Goal: Information Seeking & Learning: Learn about a topic

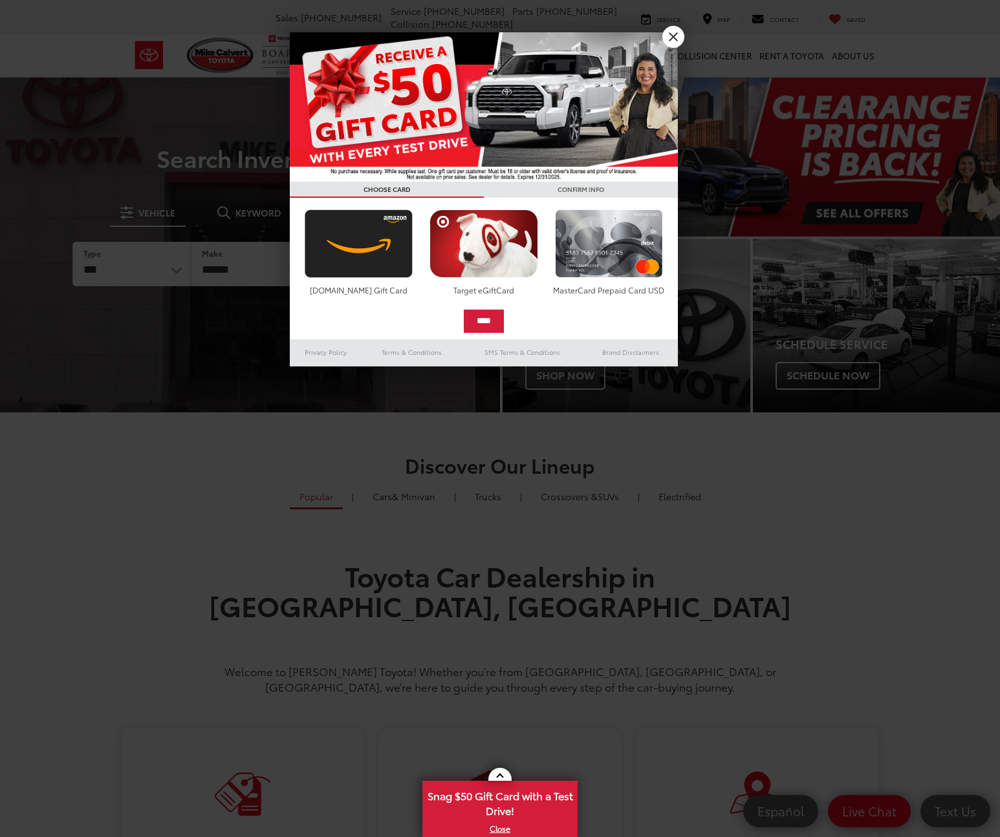
select select "******"
click at [676, 38] on link "X" at bounding box center [673, 37] width 22 height 22
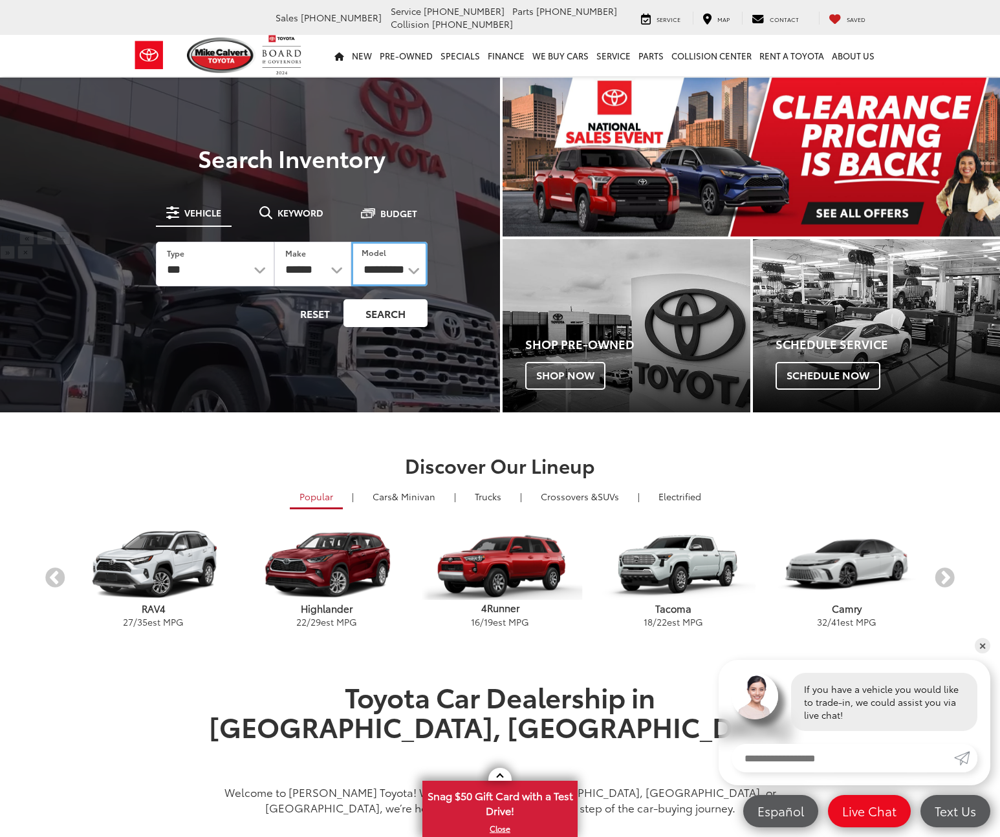
select select "******"
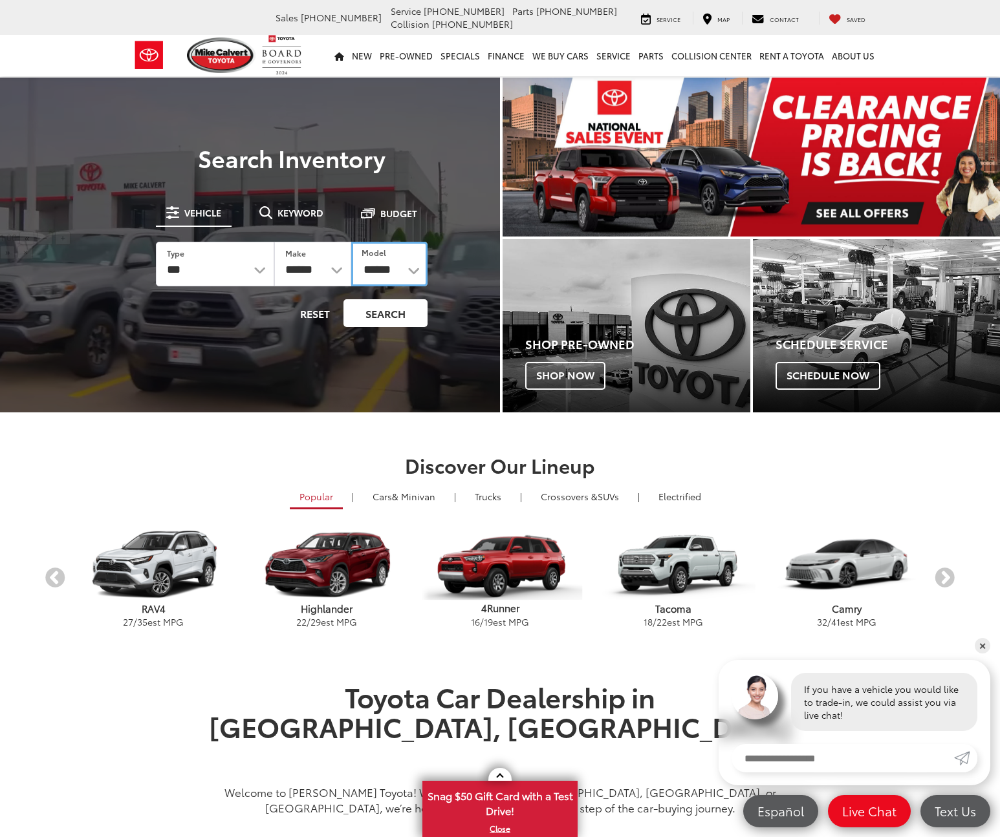
click option "******" at bounding box center [0, 0] width 0 height 0
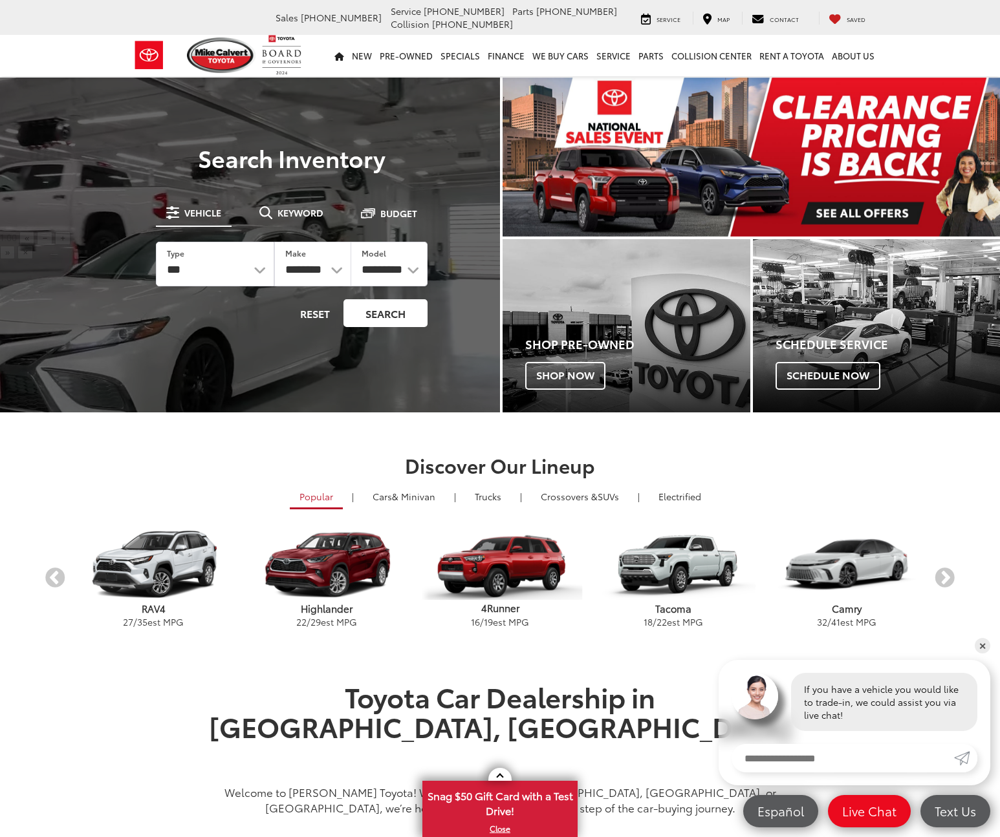
click at [381, 315] on button "Search" at bounding box center [385, 313] width 84 height 28
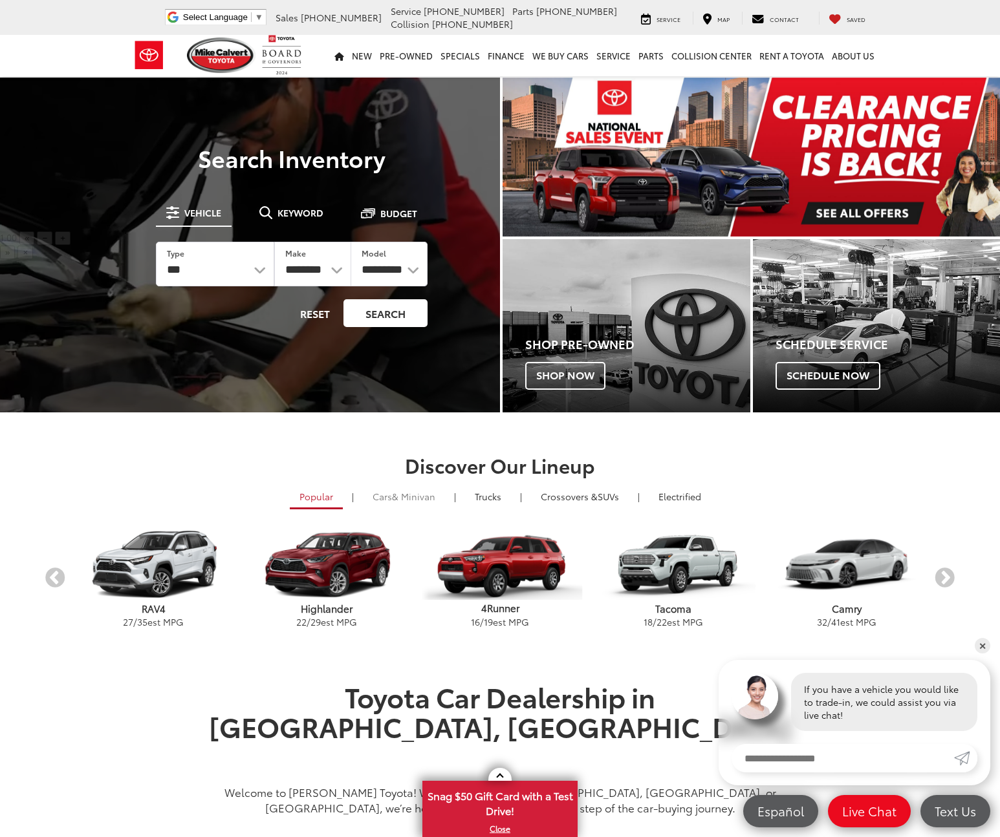
scroll to position [198, 0]
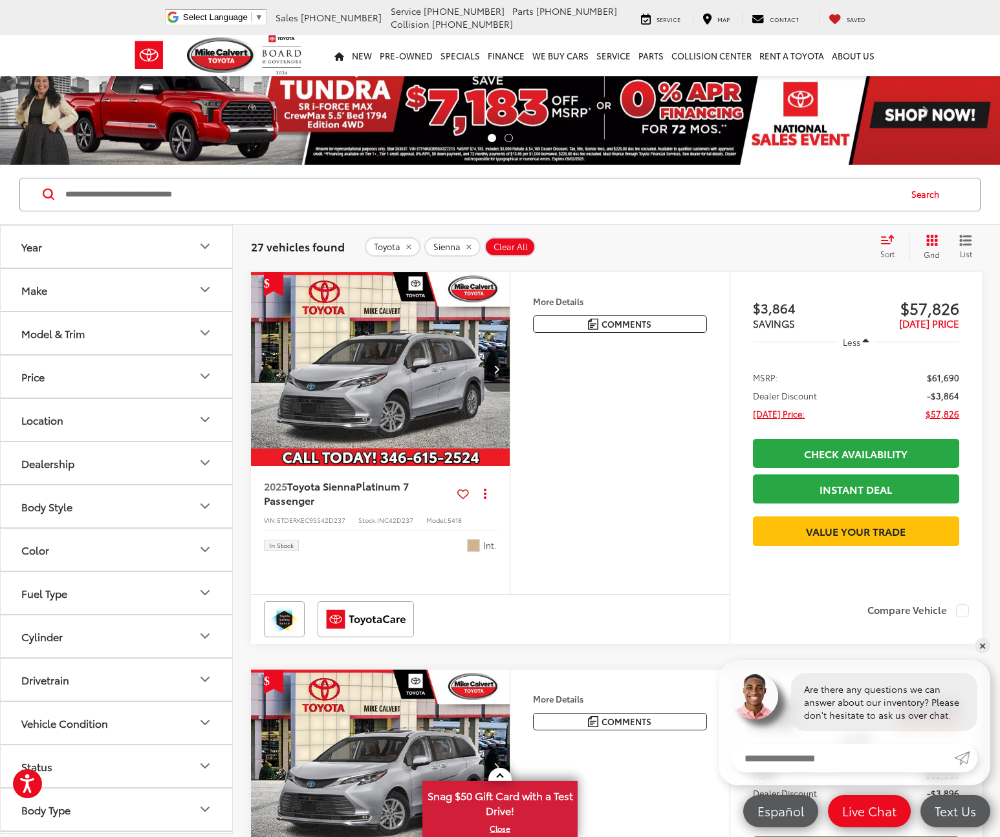
click at [870, 247] on div "test Sort Price: High to Low Price: Low to High Year: High to Low Year: Low to …" at bounding box center [925, 247] width 113 height 26
click at [890, 245] on div "Sort" at bounding box center [891, 247] width 35 height 26
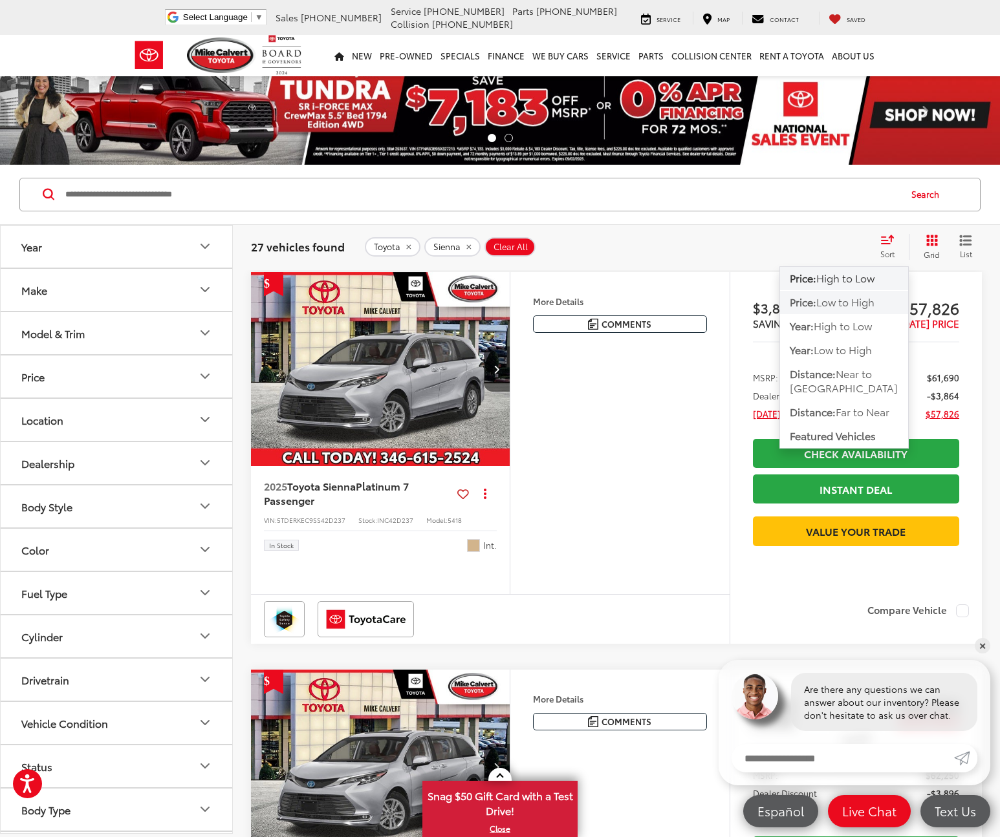
click at [845, 302] on span "Low to High" at bounding box center [845, 301] width 58 height 15
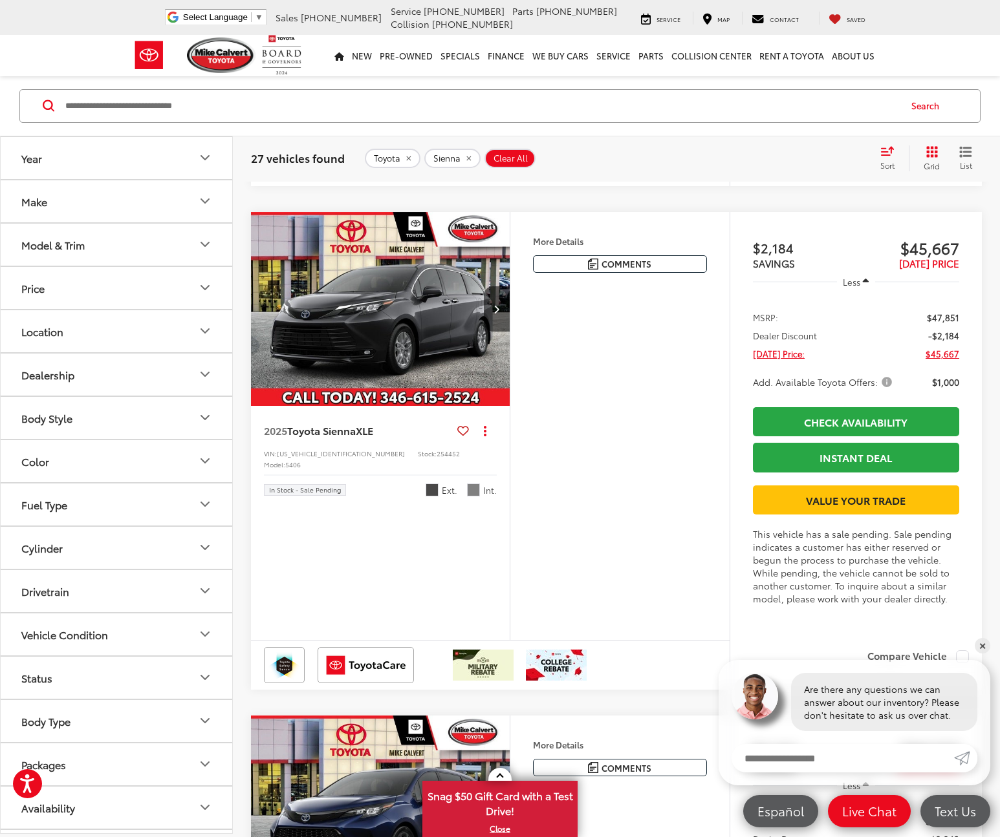
scroll to position [1385, 0]
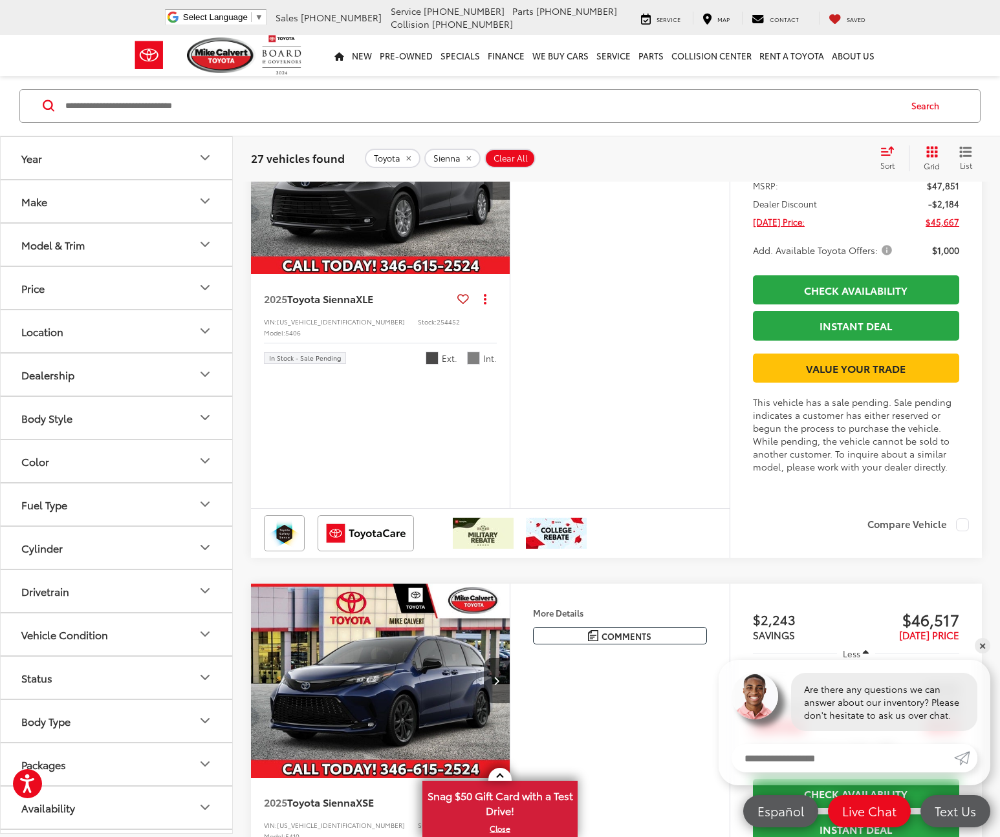
click at [887, 257] on span "Add. Available Toyota Offers:" at bounding box center [824, 250] width 142 height 13
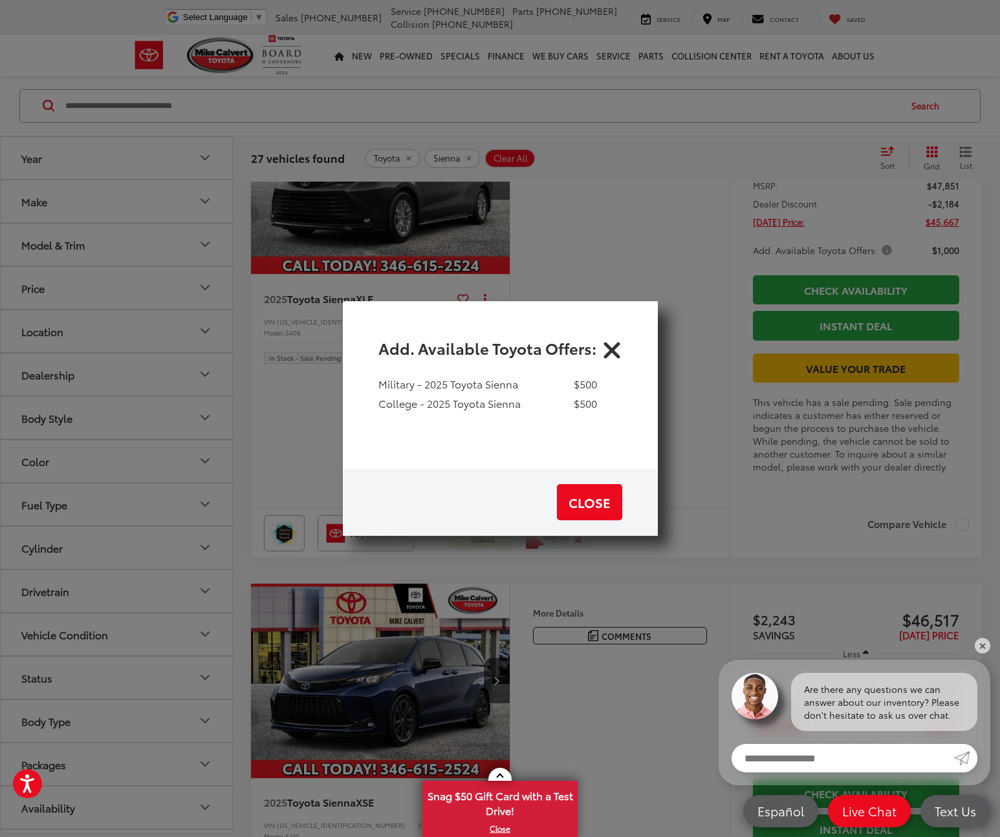
click at [610, 352] on icon "Close" at bounding box center [611, 348] width 21 height 21
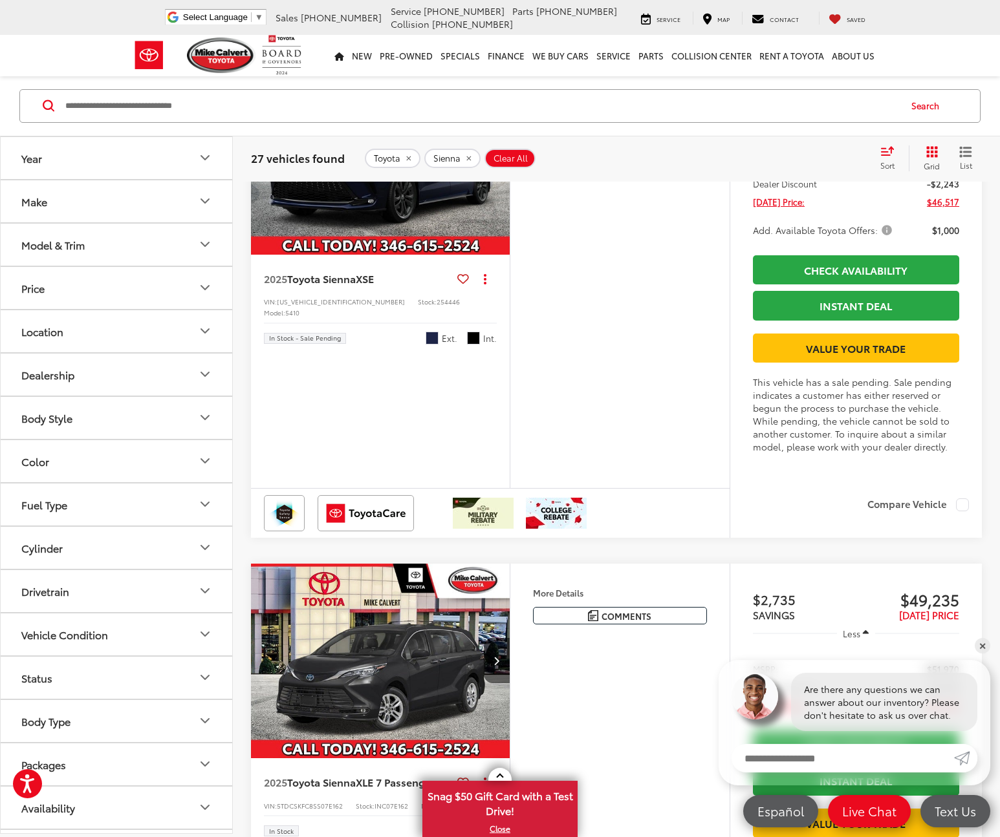
scroll to position [1847, 0]
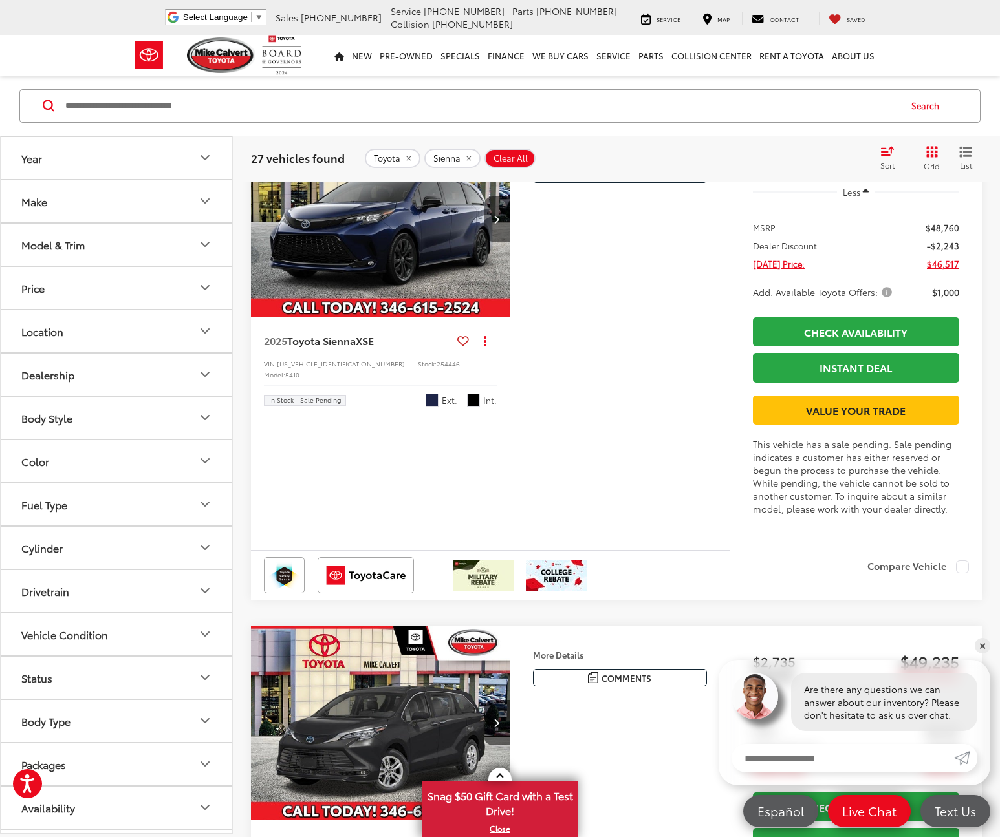
click at [497, 224] on icon "Next image" at bounding box center [496, 219] width 6 height 9
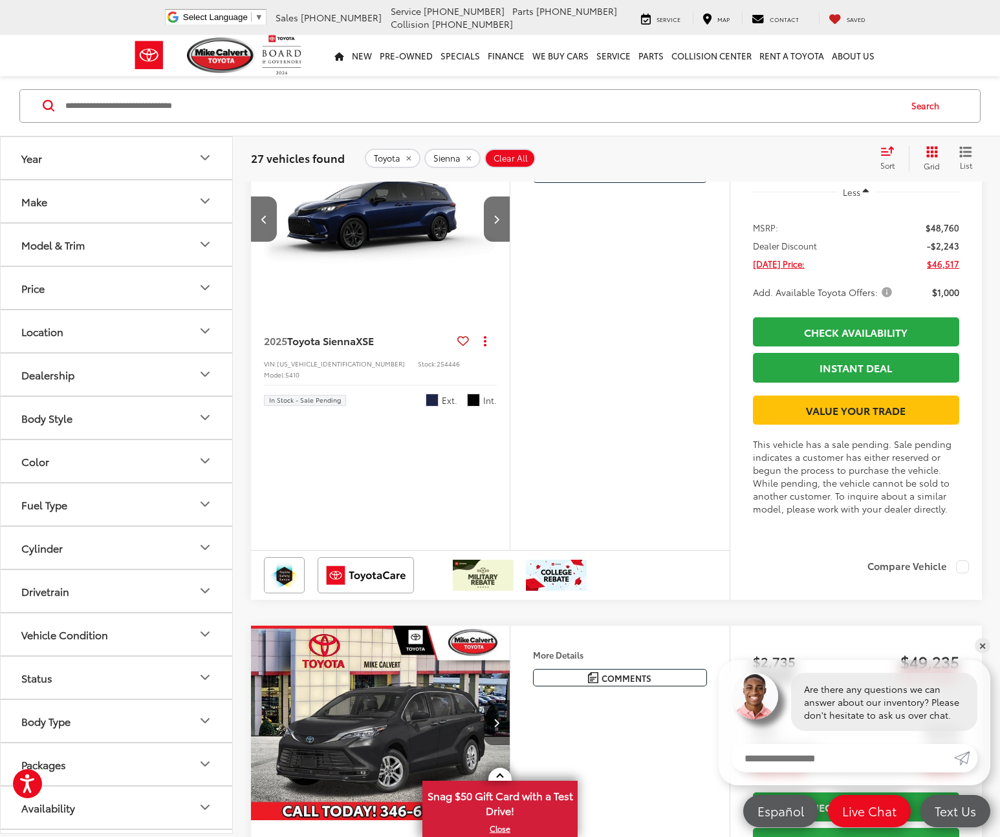
scroll to position [0, 261]
click at [429, 318] on img "2025 Toyota Sienna XSE 1" at bounding box center [380, 219] width 261 height 195
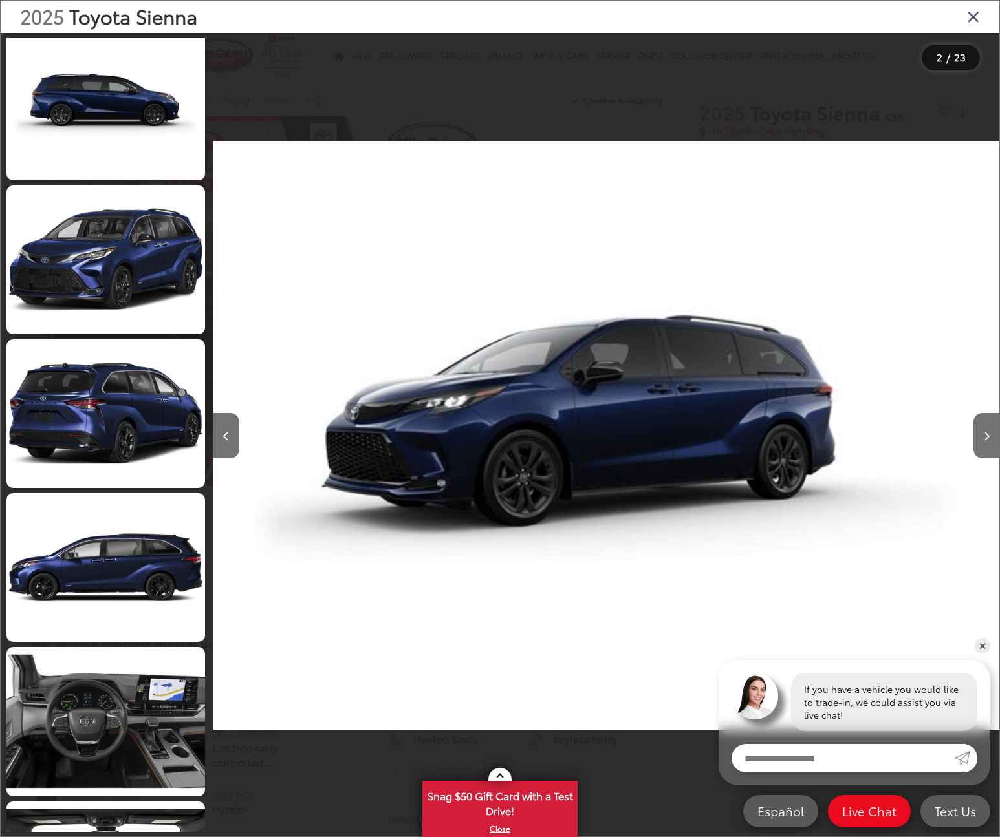
scroll to position [2018, 0]
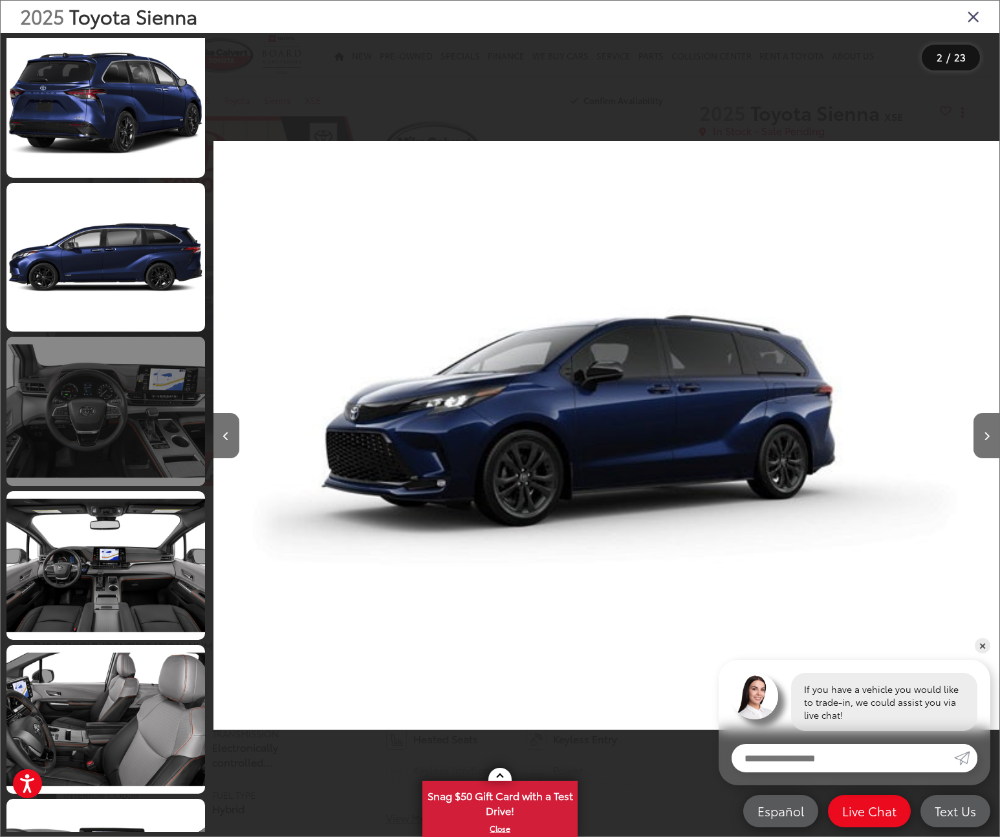
click at [114, 418] on link at bounding box center [105, 411] width 199 height 149
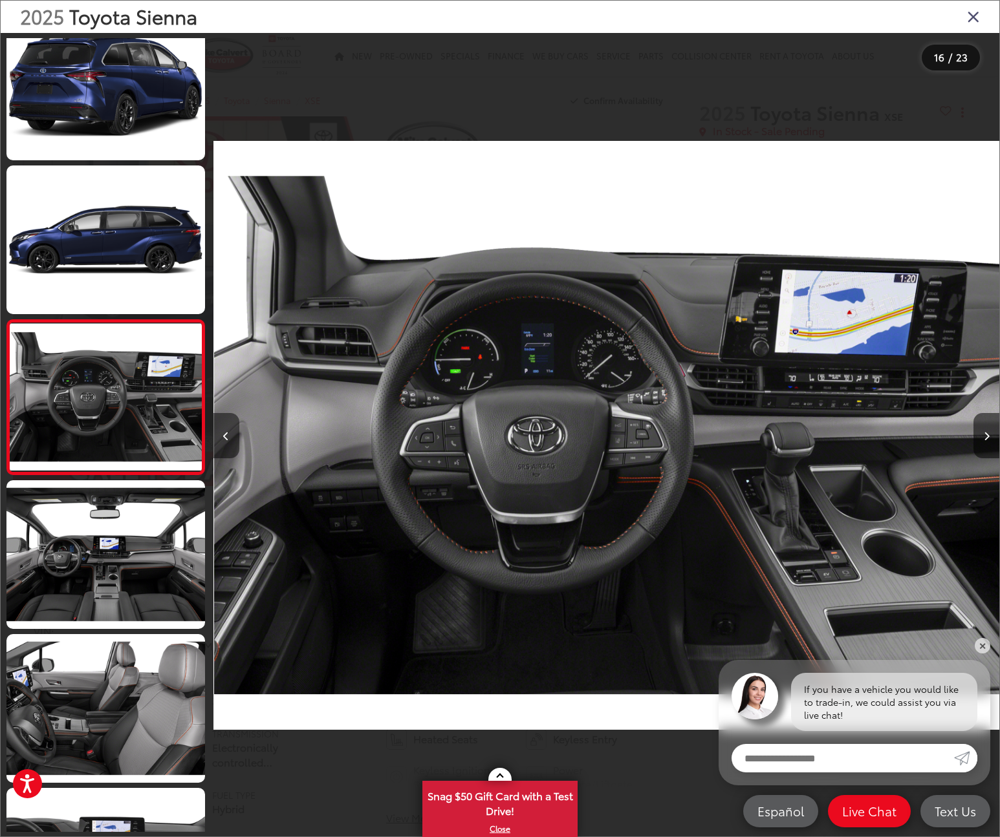
scroll to position [0, 11788]
click at [991, 442] on button "Next image" at bounding box center [986, 435] width 26 height 45
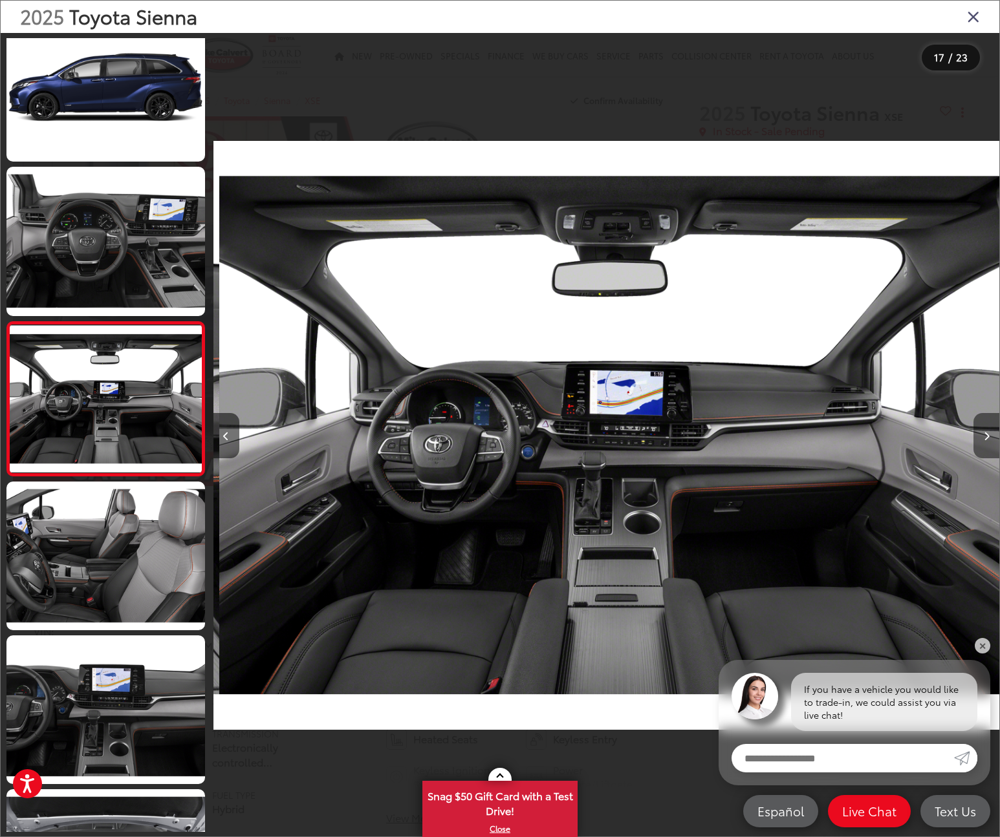
scroll to position [2183, 0]
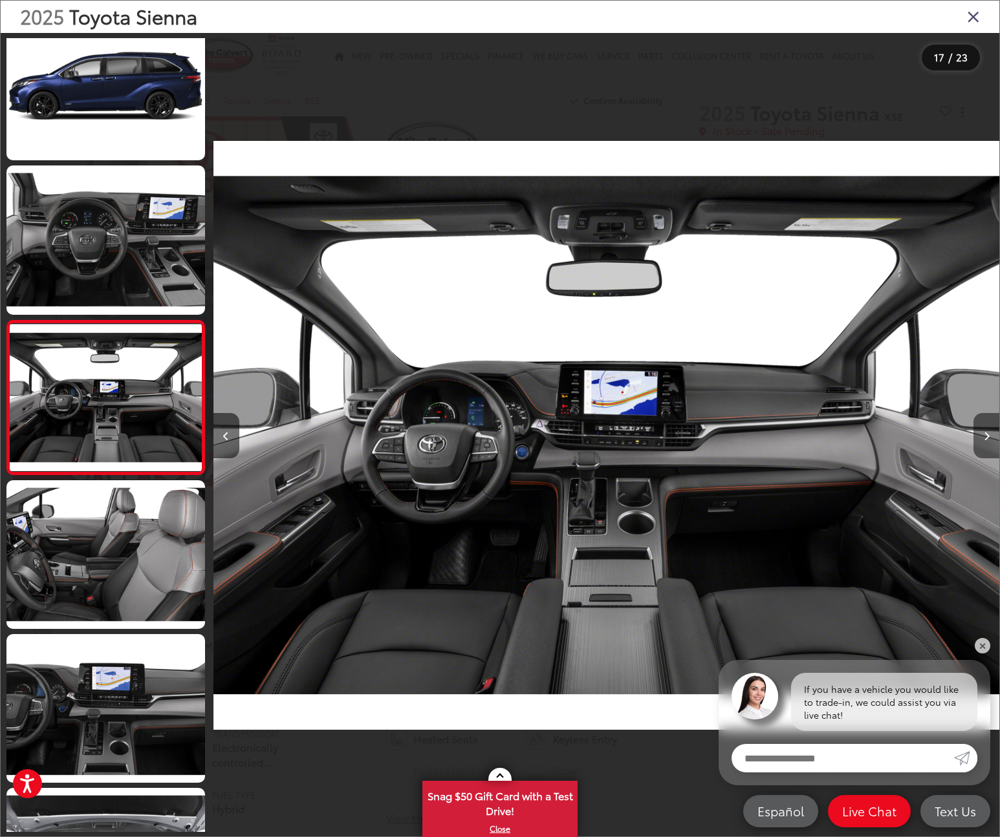
click at [989, 442] on button "Next image" at bounding box center [986, 435] width 26 height 45
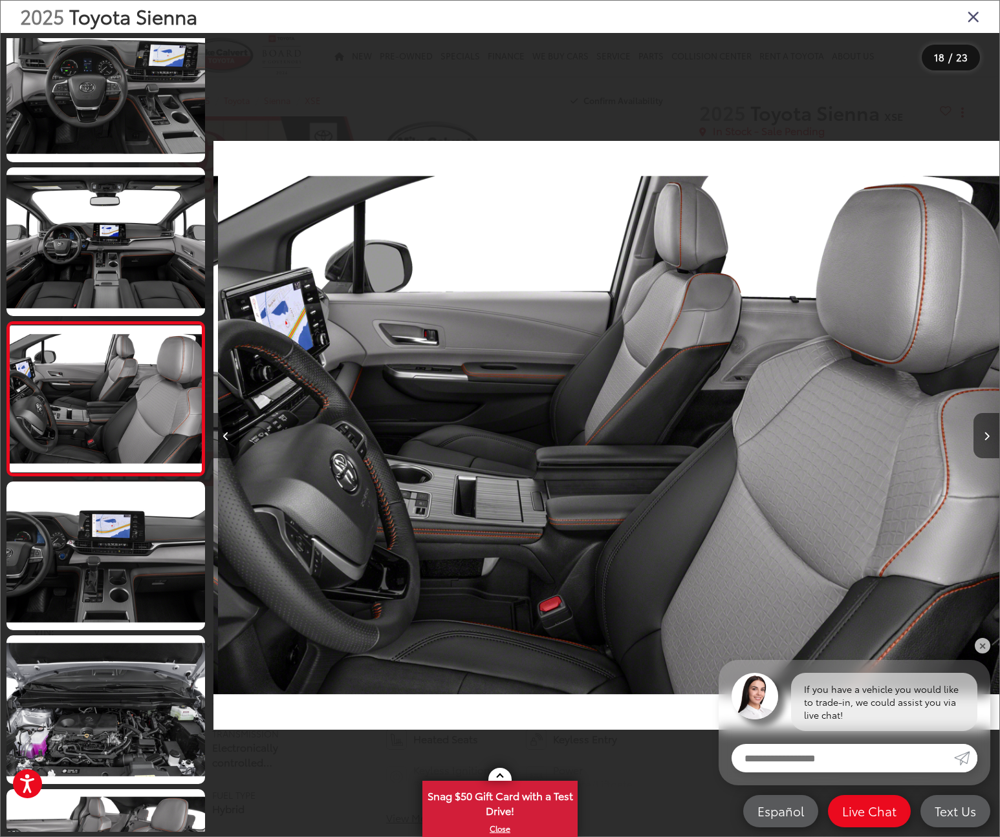
scroll to position [0, 0]
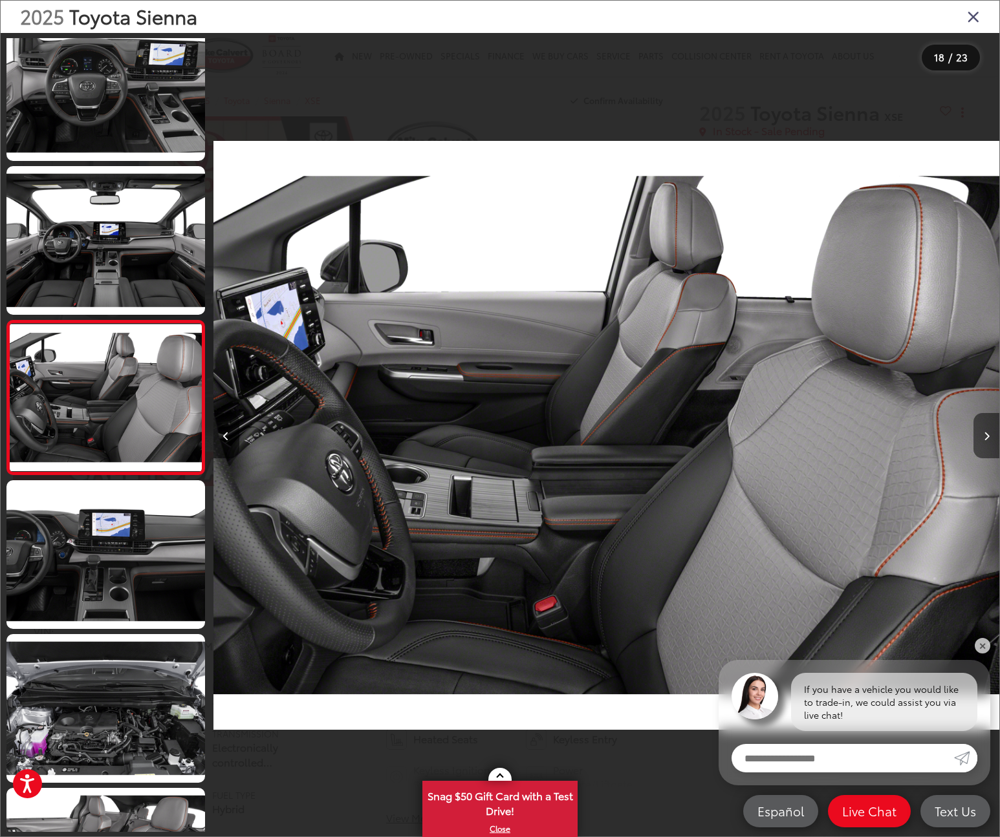
click at [989, 442] on button "Next image" at bounding box center [986, 435] width 26 height 45
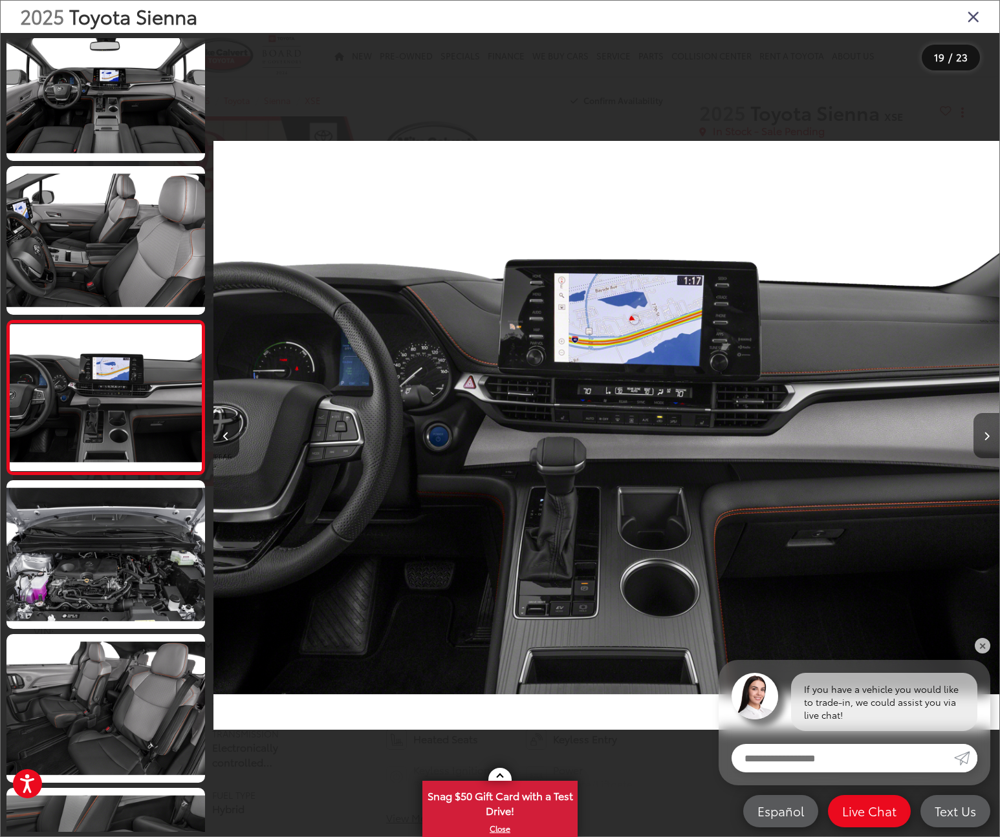
click at [989, 442] on button "Next image" at bounding box center [986, 435] width 26 height 45
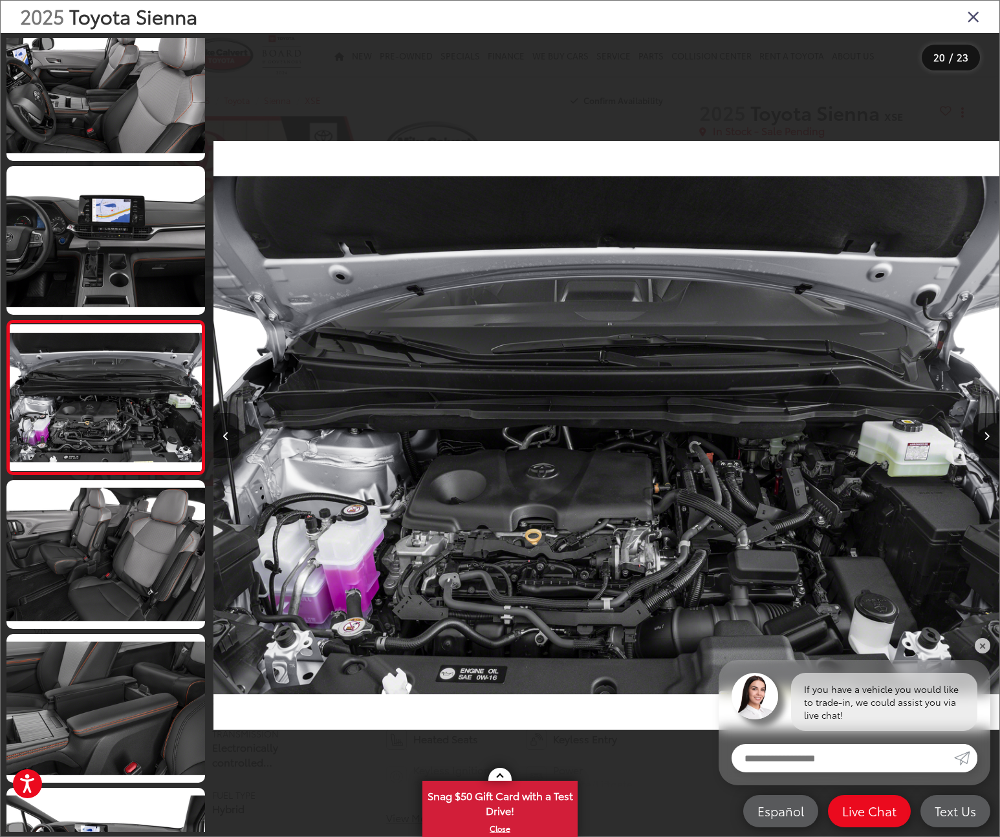
click at [989, 442] on button "Next image" at bounding box center [986, 435] width 26 height 45
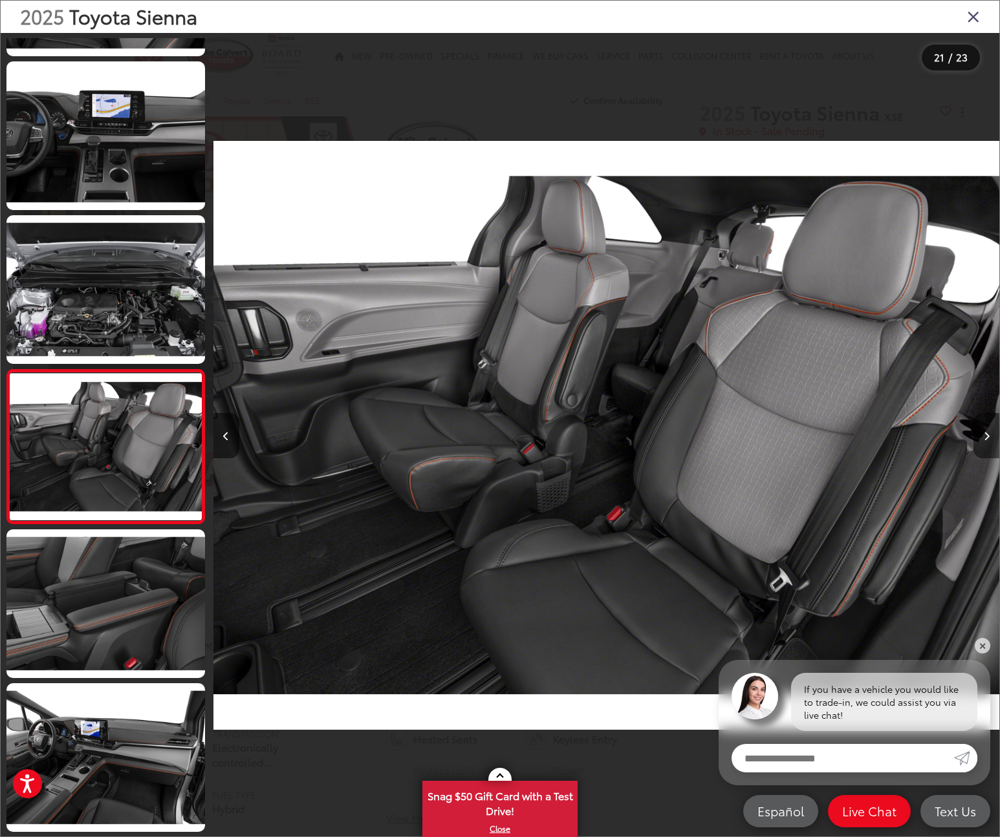
click at [989, 442] on button "Next image" at bounding box center [986, 435] width 26 height 45
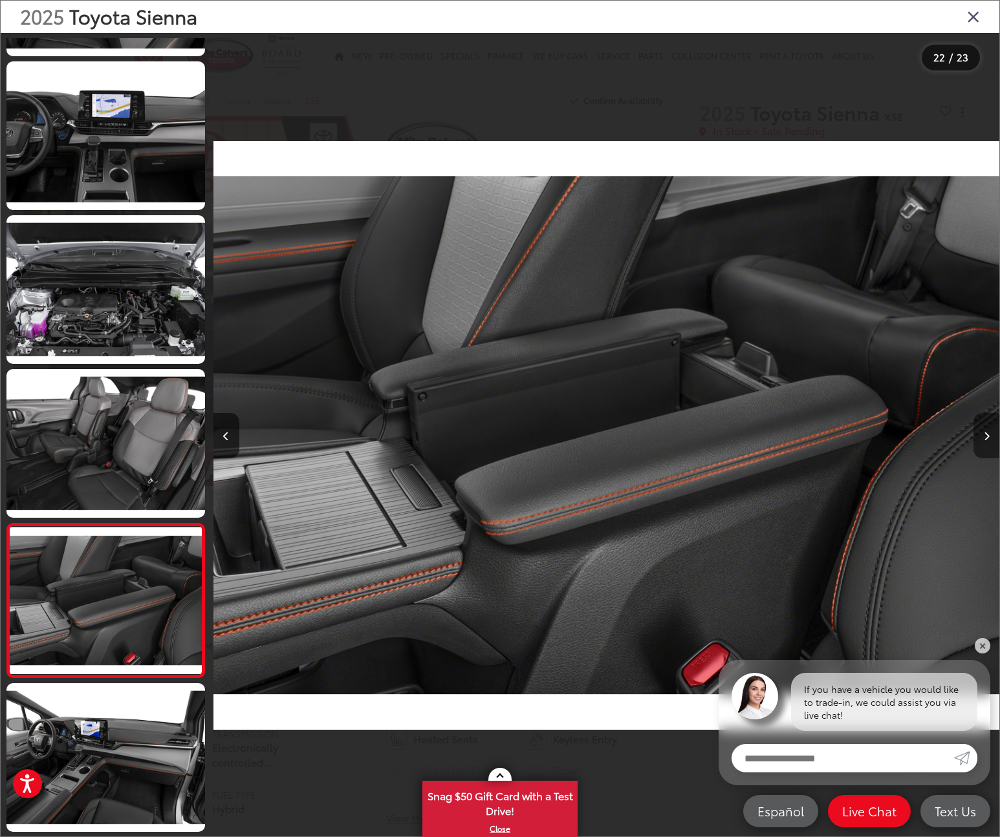
click at [989, 442] on button "Next image" at bounding box center [986, 435] width 26 height 45
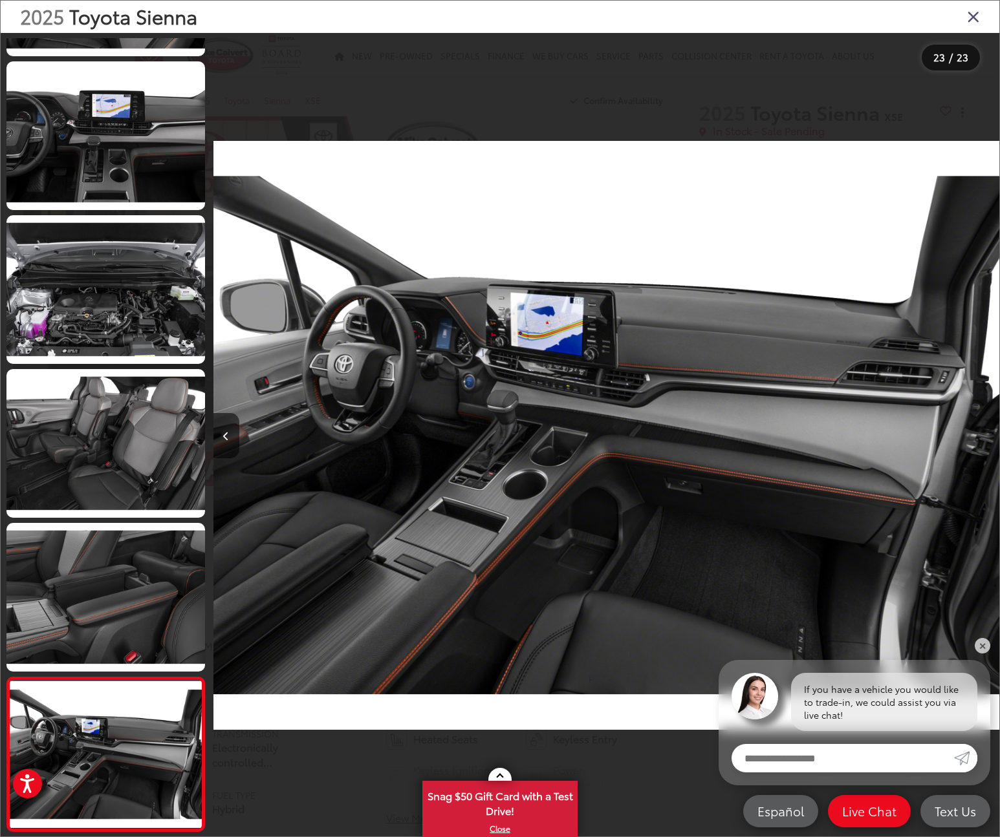
click at [973, 14] on icon "Close gallery" at bounding box center [973, 16] width 13 height 17
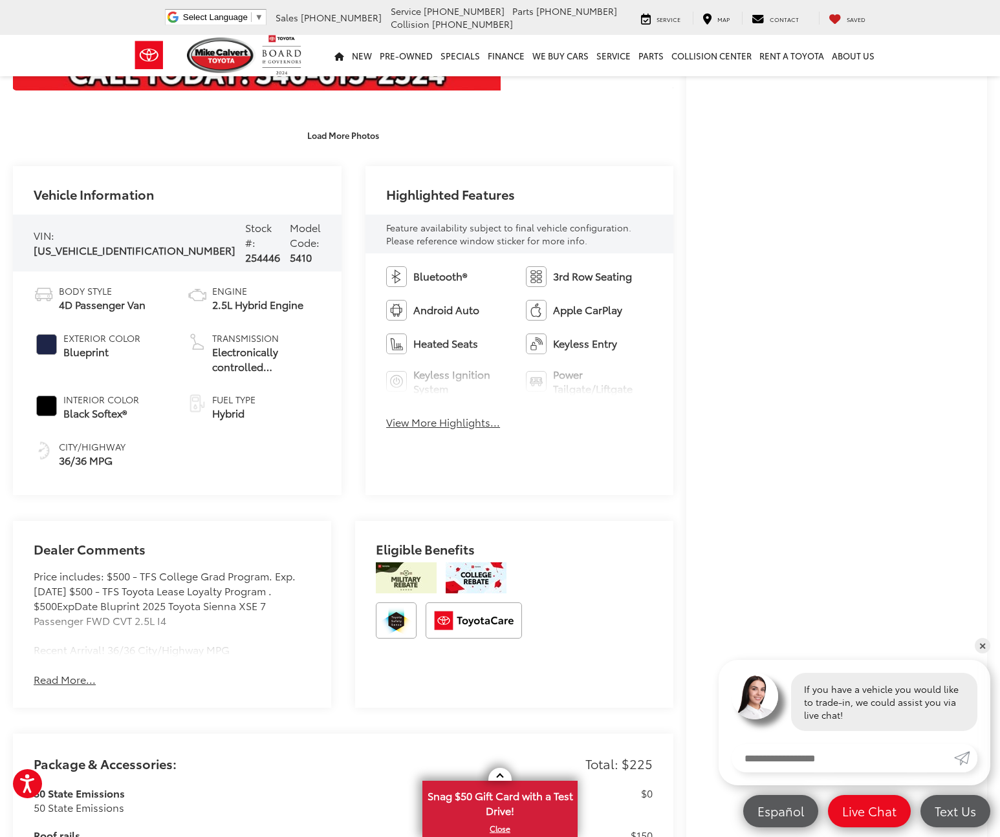
click at [417, 428] on button "View More Highlights..." at bounding box center [443, 422] width 114 height 15
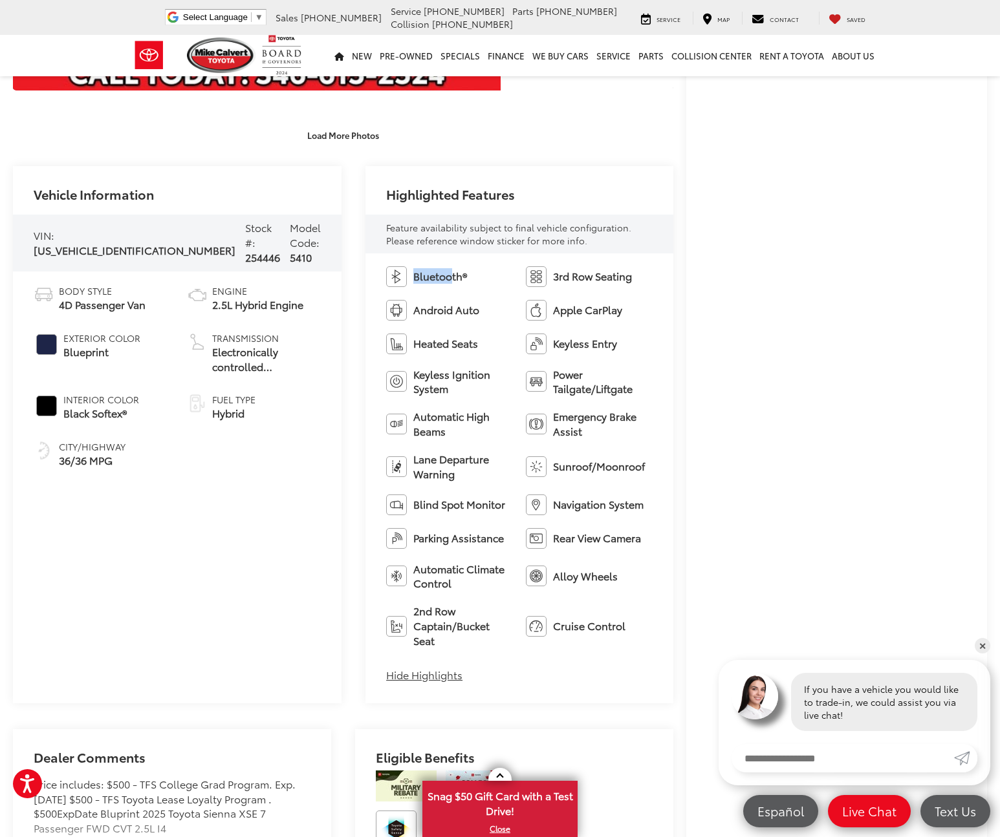
drag, startPoint x: 402, startPoint y: 278, endPoint x: 444, endPoint y: 278, distance: 41.4
click at [444, 278] on li "Bluetooth®" at bounding box center [449, 276] width 127 height 21
drag, startPoint x: 554, startPoint y: 276, endPoint x: 639, endPoint y: 276, distance: 84.7
click at [639, 276] on li "3rd Row Seating" at bounding box center [589, 276] width 127 height 21
drag, startPoint x: 418, startPoint y: 314, endPoint x: 449, endPoint y: 314, distance: 31.0
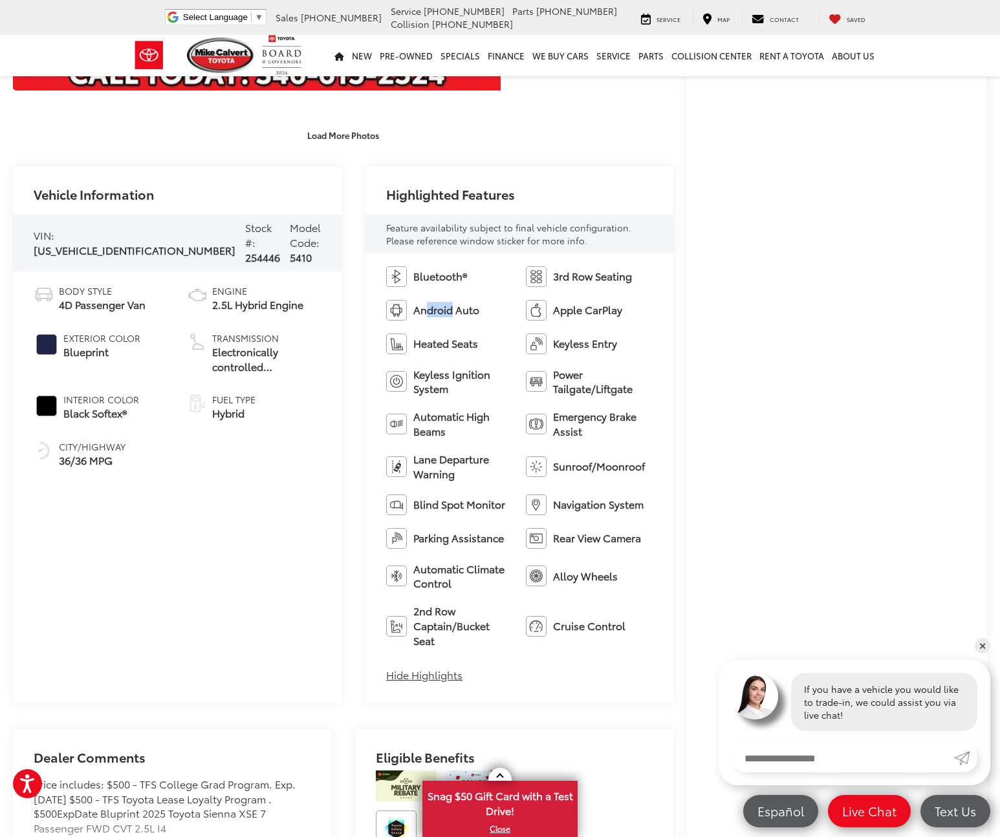
click at [449, 314] on span "Android Auto" at bounding box center [446, 310] width 66 height 15
drag, startPoint x: 427, startPoint y: 348, endPoint x: 474, endPoint y: 348, distance: 46.6
click at [474, 348] on li "Heated Seats" at bounding box center [449, 344] width 127 height 21
drag, startPoint x: 553, startPoint y: 345, endPoint x: 598, endPoint y: 345, distance: 45.3
click at [598, 345] on span "Keyless Entry" at bounding box center [585, 343] width 64 height 15
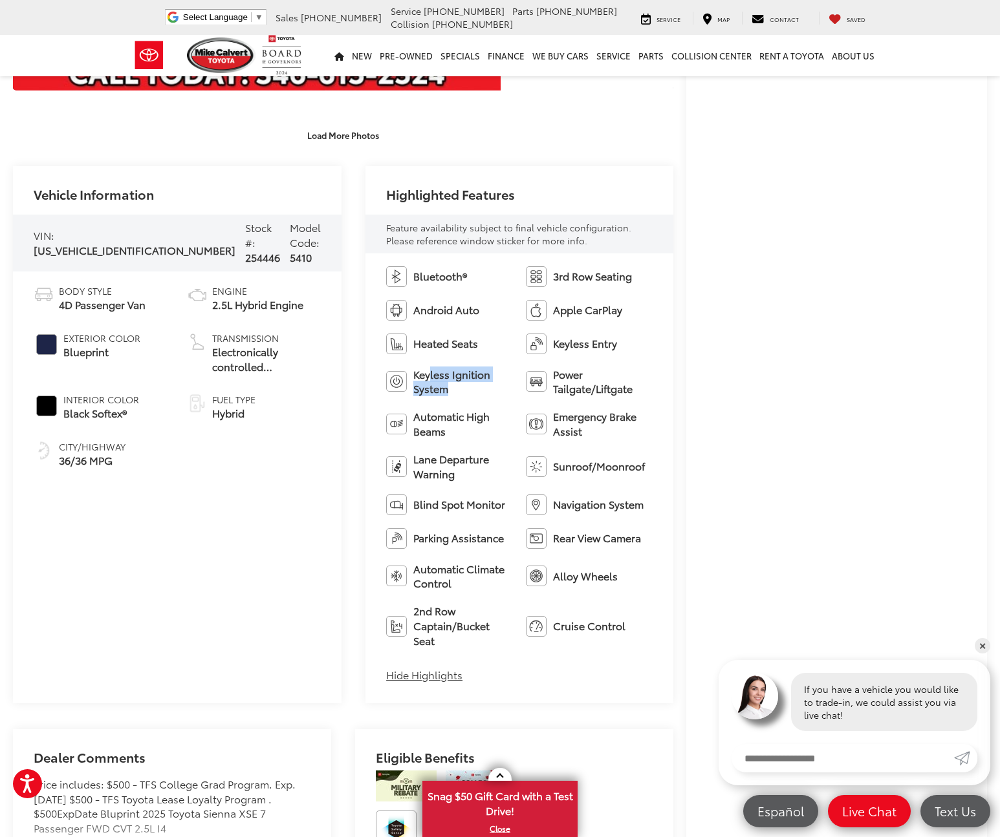
drag, startPoint x: 419, startPoint y: 381, endPoint x: 448, endPoint y: 386, distance: 28.9
click at [448, 386] on span "Keyless Ignition System" at bounding box center [463, 382] width 100 height 30
drag, startPoint x: 559, startPoint y: 375, endPoint x: 597, endPoint y: 380, distance: 38.4
click at [597, 379] on span "Power Tailgate/Liftgate" at bounding box center [603, 382] width 100 height 30
drag, startPoint x: 411, startPoint y: 421, endPoint x: 458, endPoint y: 431, distance: 47.6
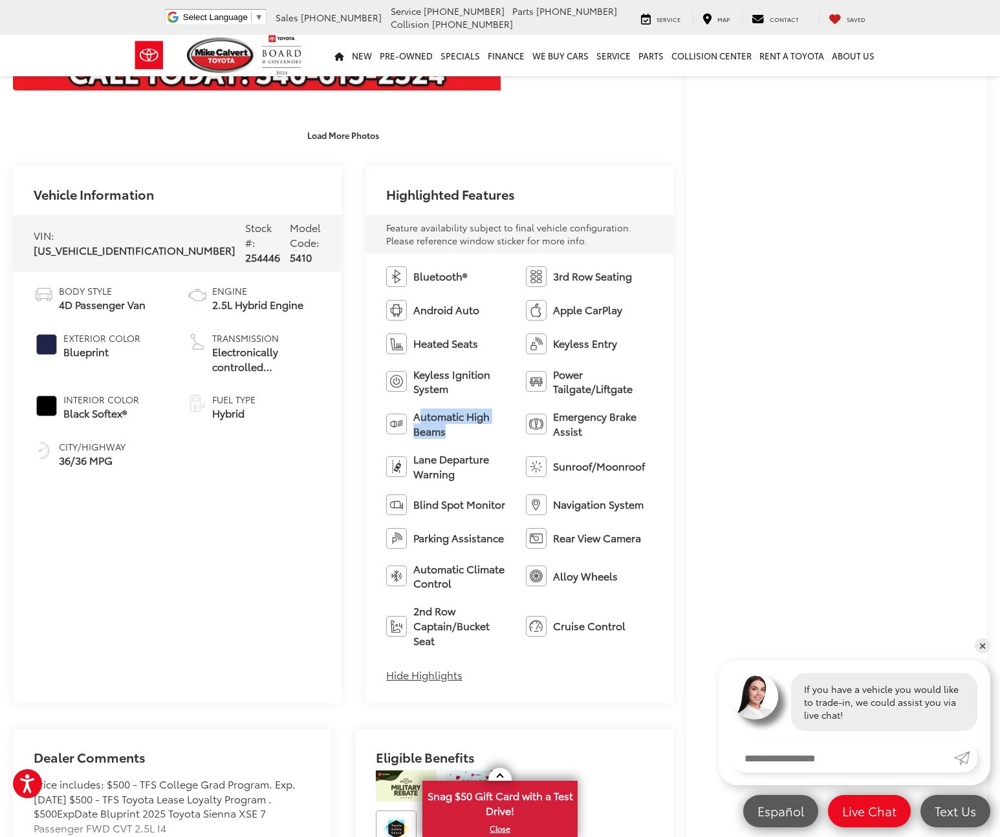
click at [458, 431] on span "Automatic High Beams" at bounding box center [463, 424] width 100 height 30
drag, startPoint x: 567, startPoint y: 419, endPoint x: 587, endPoint y: 433, distance: 24.2
click at [587, 433] on span "Emergency Brake Assist" at bounding box center [603, 424] width 100 height 30
drag, startPoint x: 411, startPoint y: 465, endPoint x: 466, endPoint y: 474, distance: 56.3
click at [450, 474] on span "Lane Departure Warning" at bounding box center [463, 467] width 100 height 30
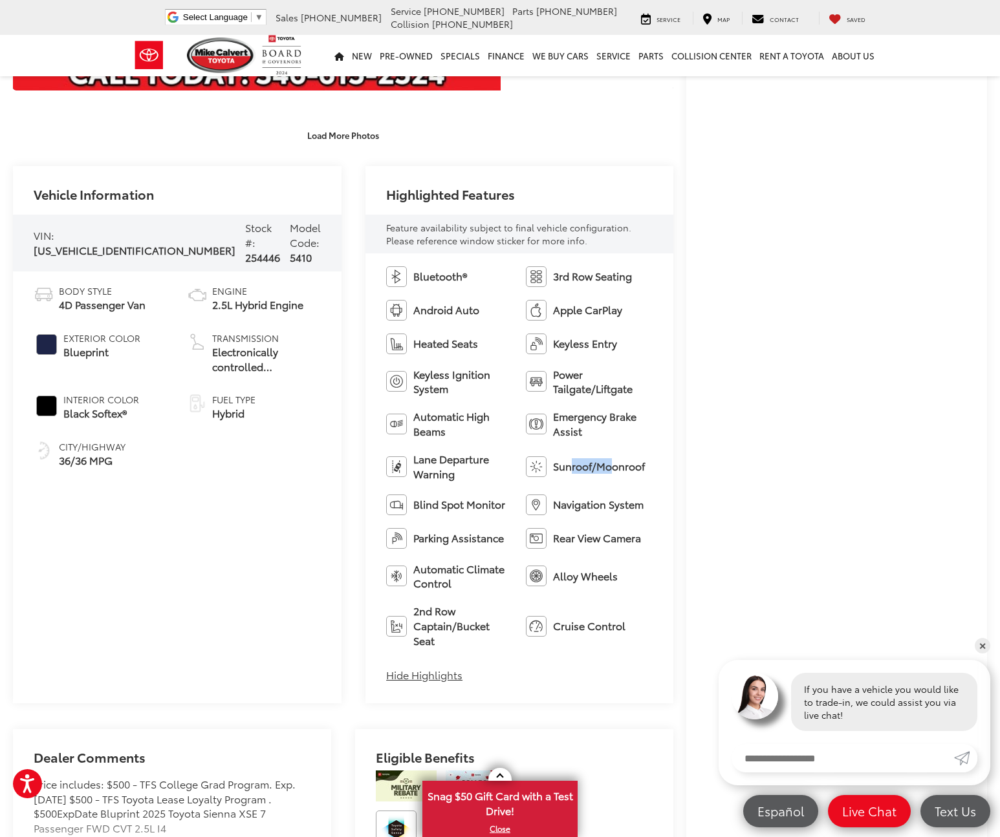
drag, startPoint x: 566, startPoint y: 472, endPoint x: 539, endPoint y: 483, distance: 28.7
click at [609, 473] on span "Sunroof/Moonroof" at bounding box center [599, 466] width 92 height 15
drag, startPoint x: 413, startPoint y: 510, endPoint x: 475, endPoint y: 510, distance: 61.4
click at [468, 510] on span "Blind Spot Monitor" at bounding box center [459, 504] width 92 height 15
drag, startPoint x: 586, startPoint y: 510, endPoint x: 621, endPoint y: 510, distance: 35.6
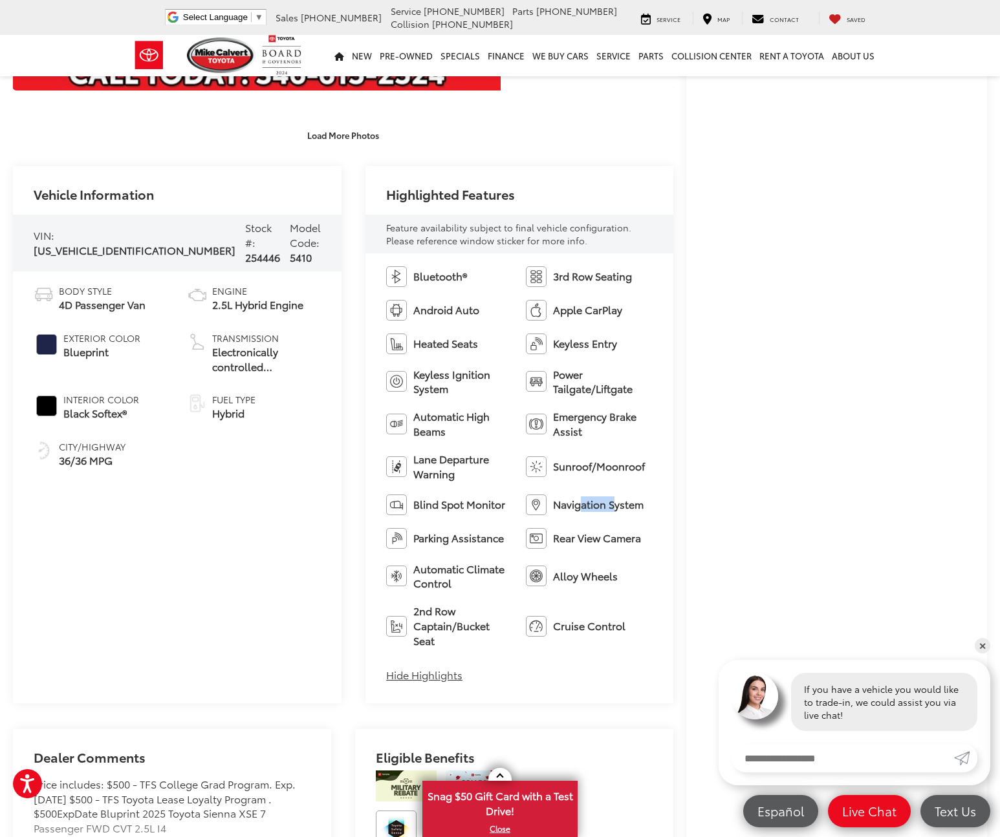
click at [621, 510] on span "Navigation System" at bounding box center [598, 504] width 91 height 15
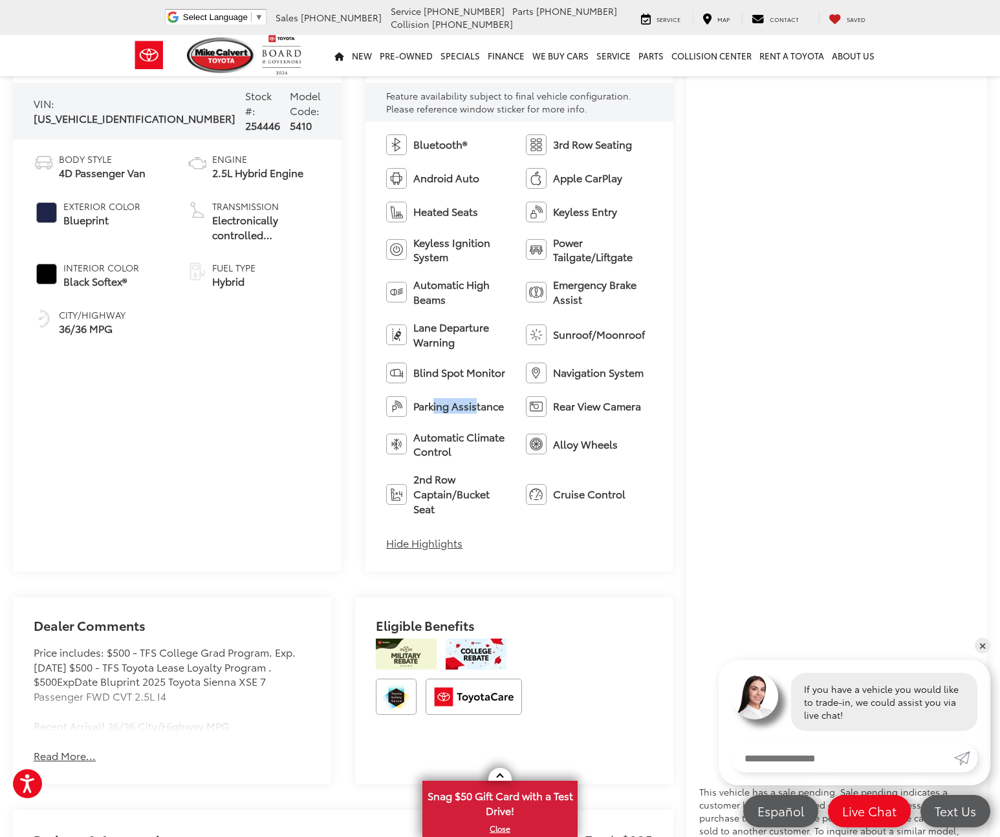
drag, startPoint x: 426, startPoint y: 407, endPoint x: 471, endPoint y: 407, distance: 44.6
click at [471, 407] on span "Parking Assistance" at bounding box center [458, 406] width 91 height 15
drag, startPoint x: 554, startPoint y: 409, endPoint x: 643, endPoint y: 409, distance: 89.2
click at [643, 409] on li "Rear View Camera" at bounding box center [589, 406] width 127 height 21
drag, startPoint x: 420, startPoint y: 442, endPoint x: 466, endPoint y: 447, distance: 46.1
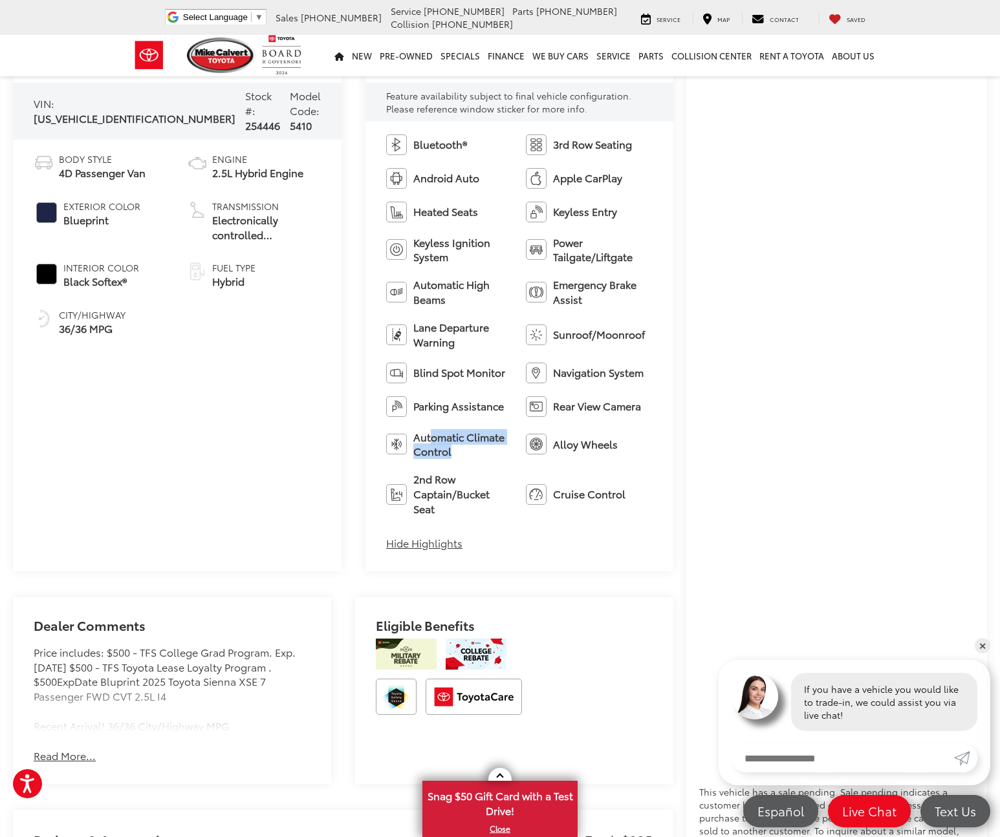
click at [466, 447] on span "Automatic Climate Control" at bounding box center [463, 445] width 100 height 30
drag, startPoint x: 565, startPoint y: 449, endPoint x: 605, endPoint y: 449, distance: 40.1
click at [605, 449] on span "Alloy Wheels" at bounding box center [585, 444] width 65 height 15
drag, startPoint x: 428, startPoint y: 485, endPoint x: 476, endPoint y: 498, distance: 49.6
click at [476, 498] on span "2nd Row Captain/Bucket Seat" at bounding box center [463, 494] width 100 height 45
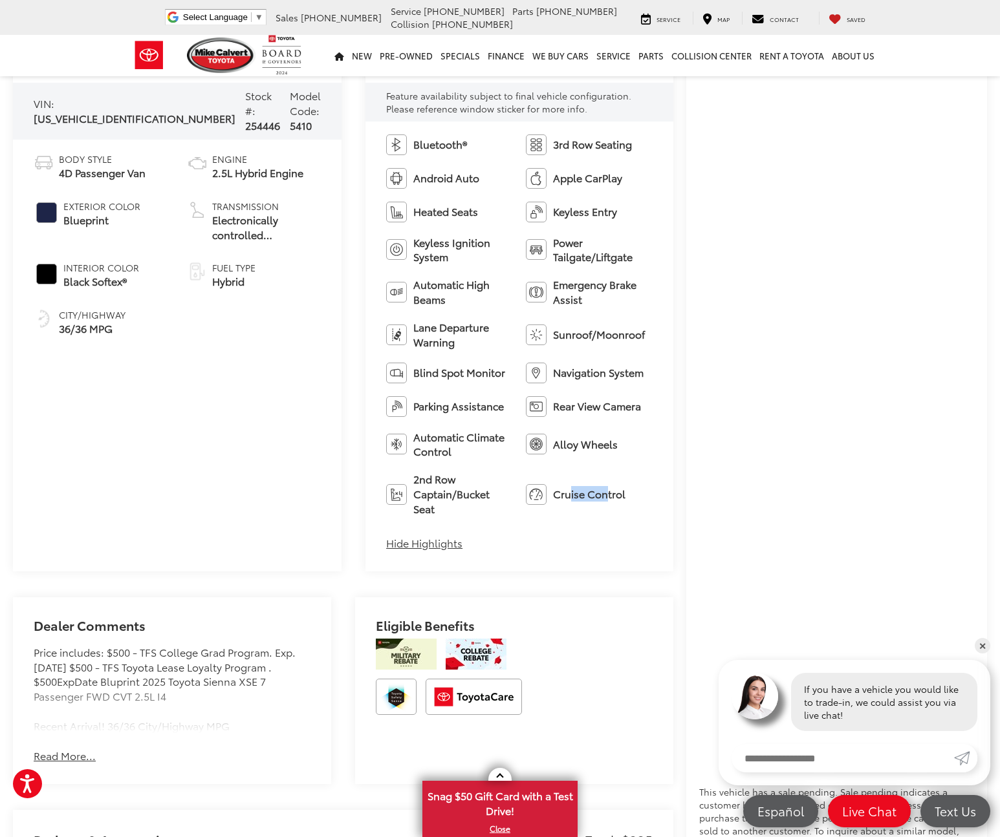
drag, startPoint x: 567, startPoint y: 490, endPoint x: 605, endPoint y: 493, distance: 38.2
click at [605, 493] on span "Cruise Control" at bounding box center [589, 494] width 72 height 15
click at [575, 530] on div "Bluetooth® 3rd Row Seating Android Auto Apple CarPlay Heated Seats Keyless Entr…" at bounding box center [519, 347] width 308 height 450
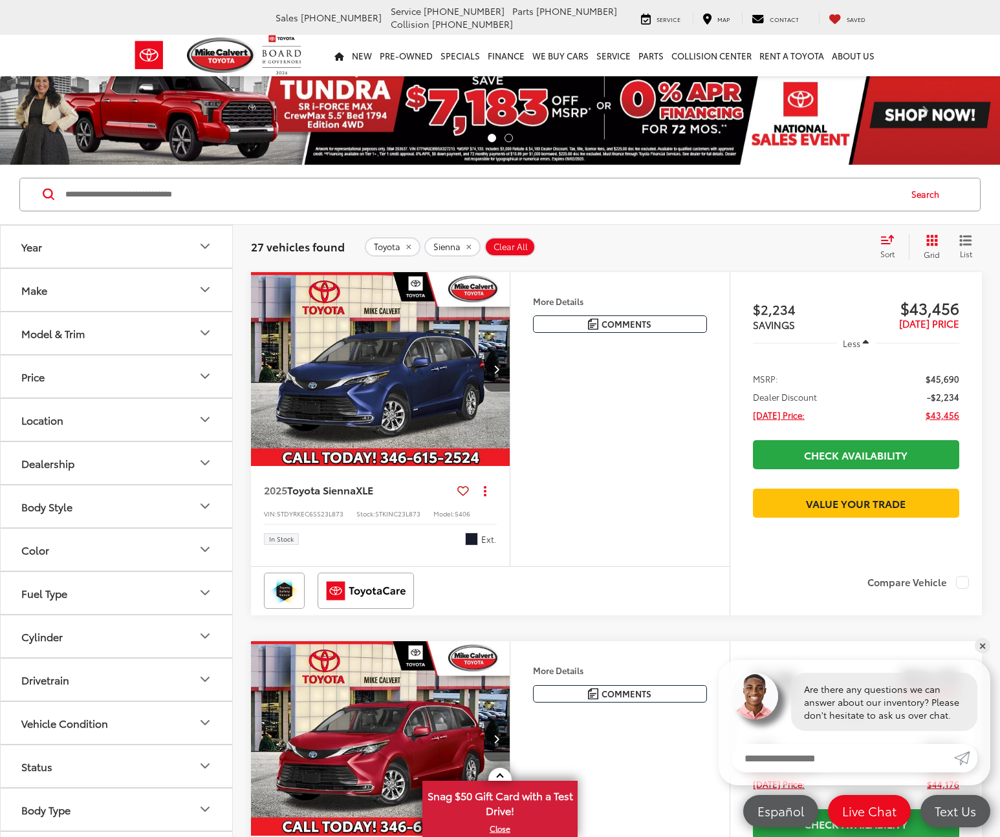
click at [391, 360] on img "2025 Toyota Sienna XLE 0" at bounding box center [380, 369] width 261 height 195
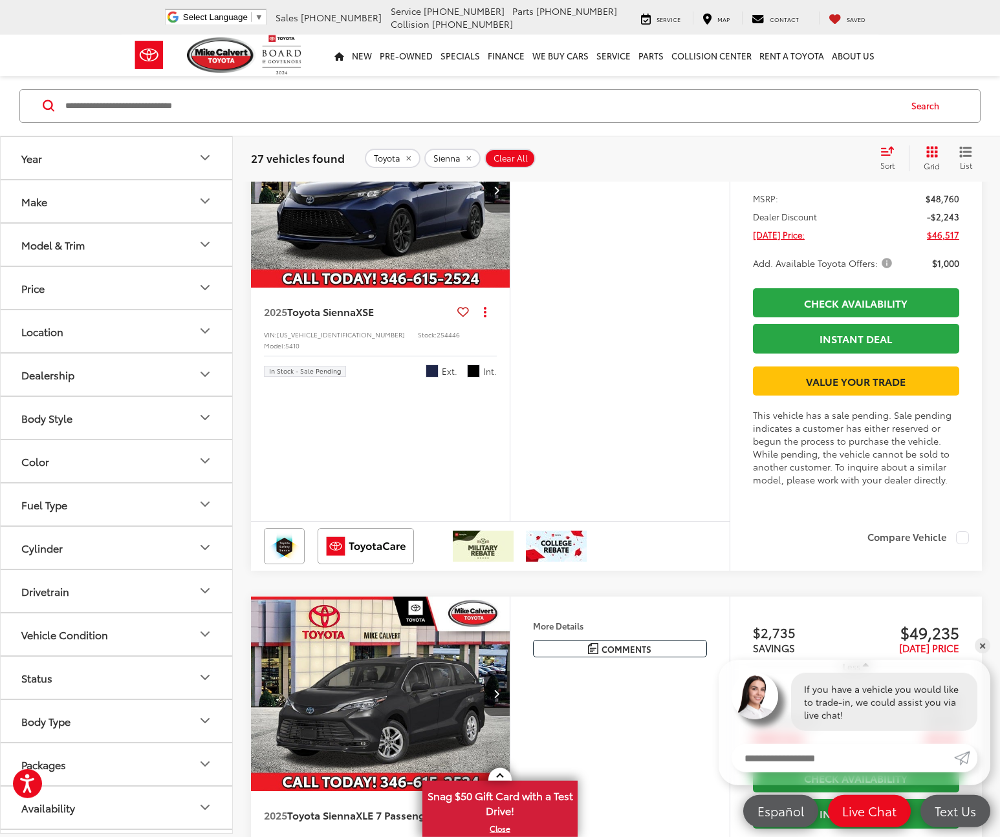
scroll to position [1897, 0]
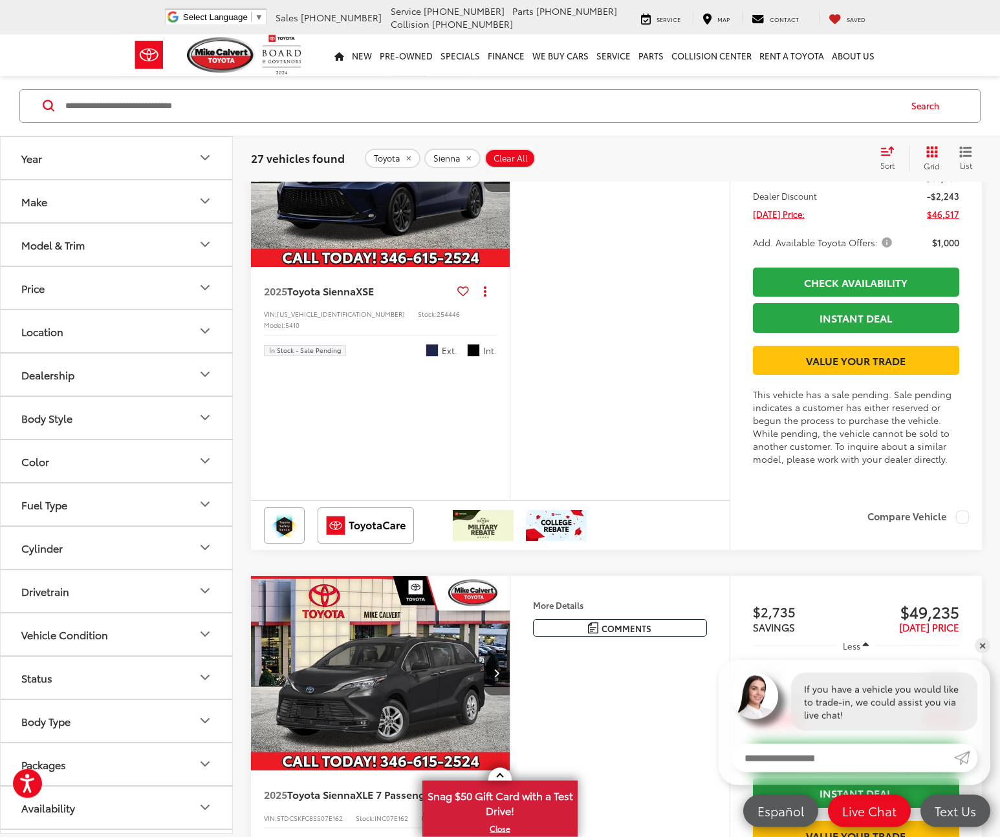
click at [406, 268] on img "2025 Toyota Sienna XSE 0" at bounding box center [380, 169] width 261 height 195
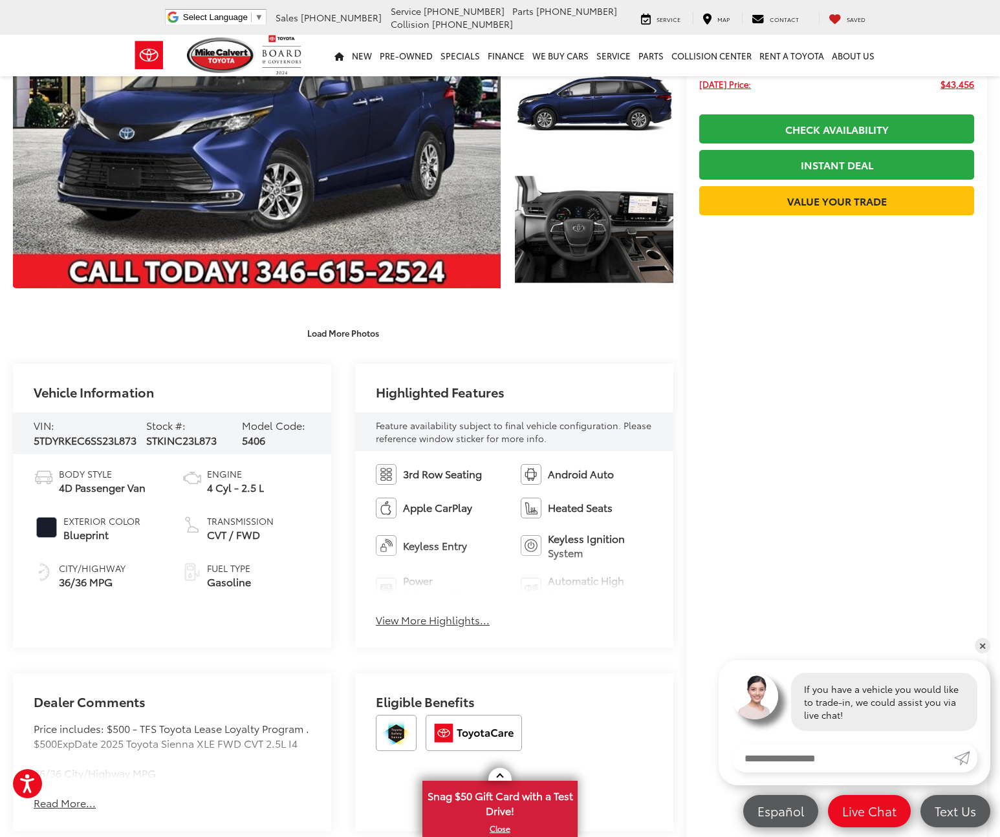
scroll to position [330, 0]
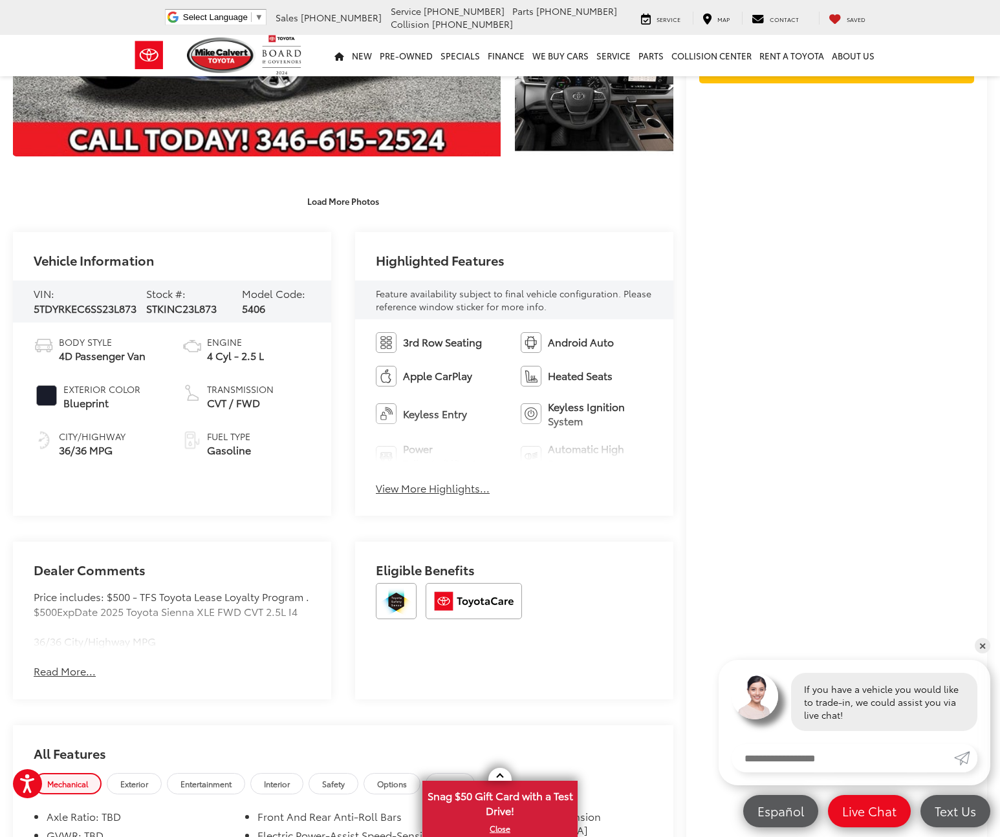
click at [440, 484] on button "View More Highlights..." at bounding box center [433, 488] width 114 height 15
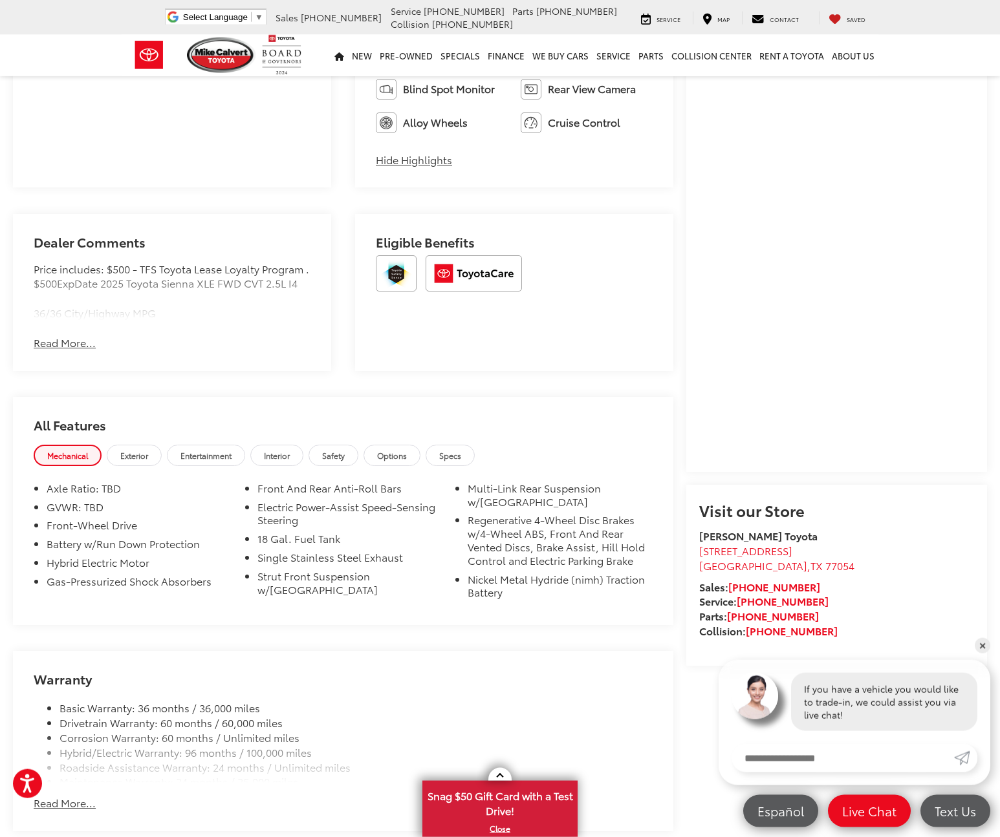
scroll to position [792, 0]
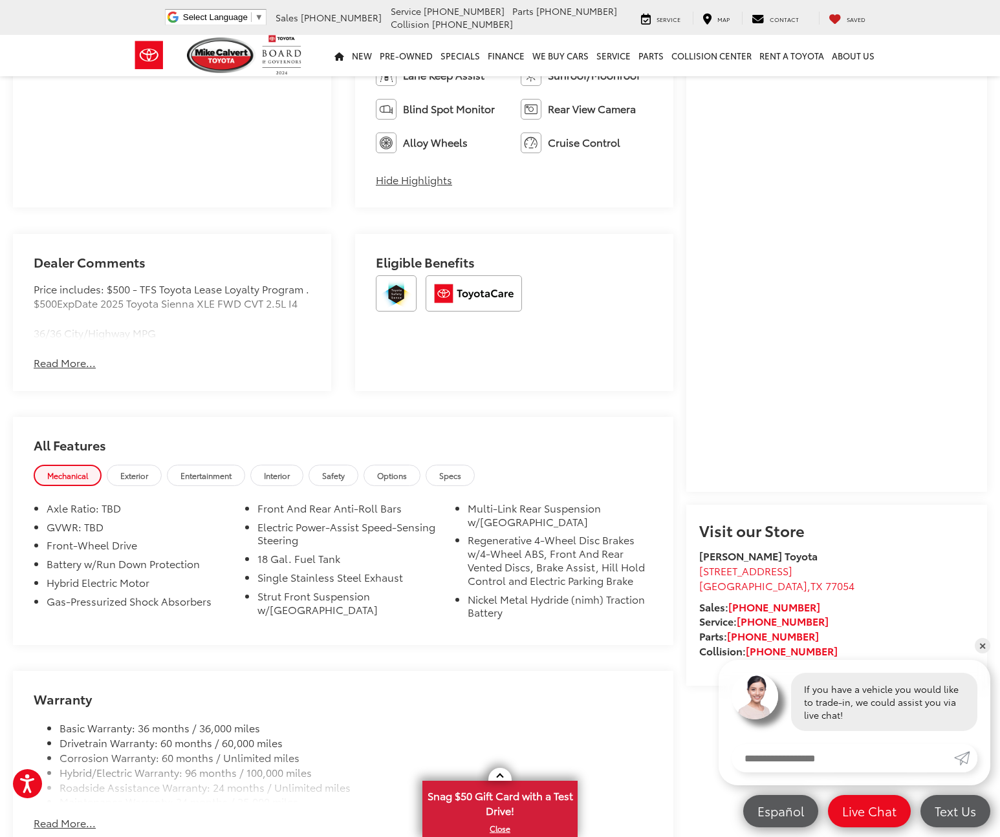
click at [68, 363] on button "Read More..." at bounding box center [65, 363] width 62 height 15
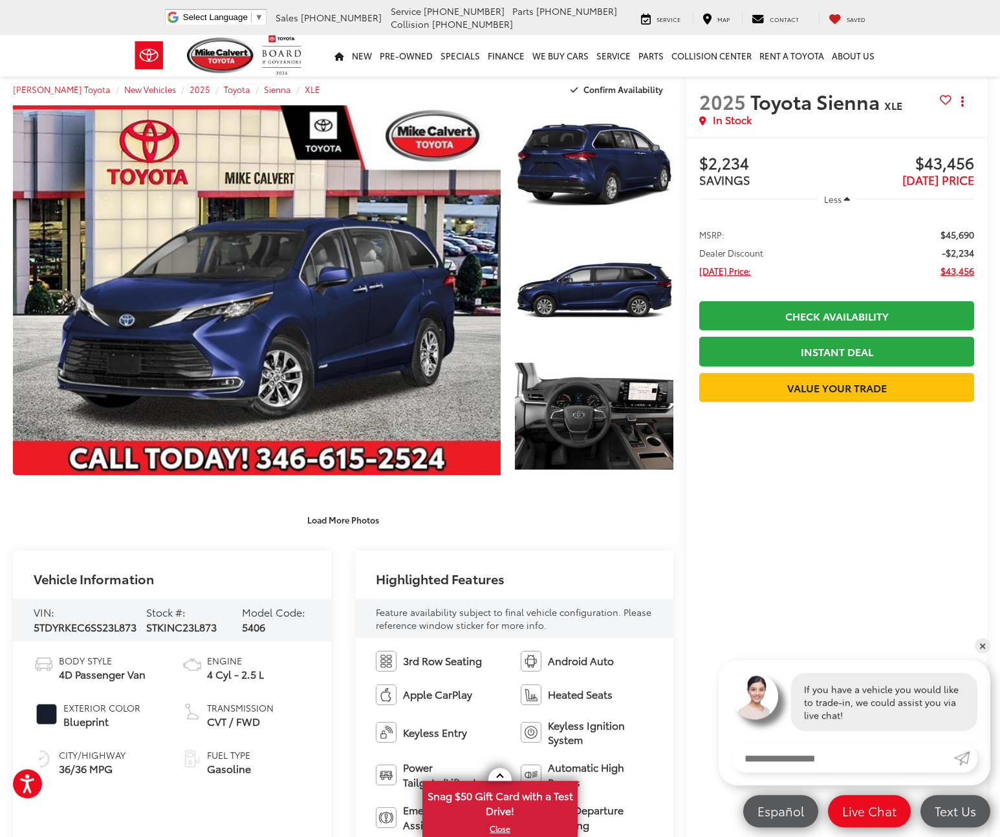
scroll to position [0, 0]
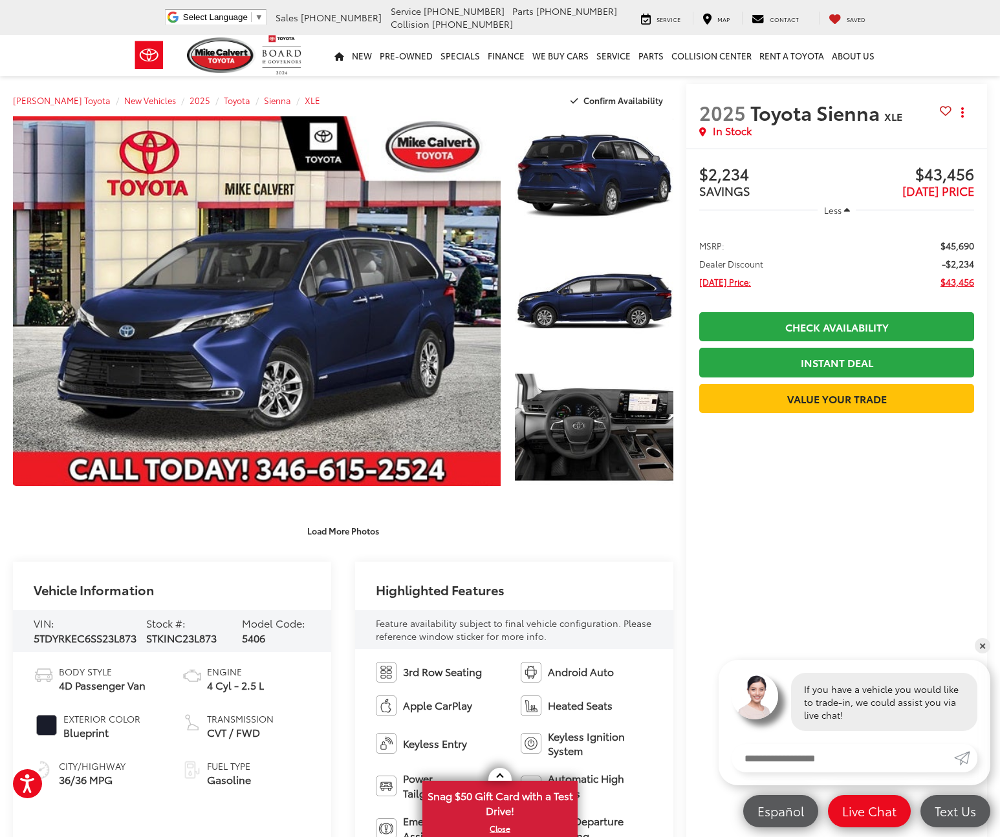
click at [841, 208] on span "Less" at bounding box center [832, 210] width 17 height 12
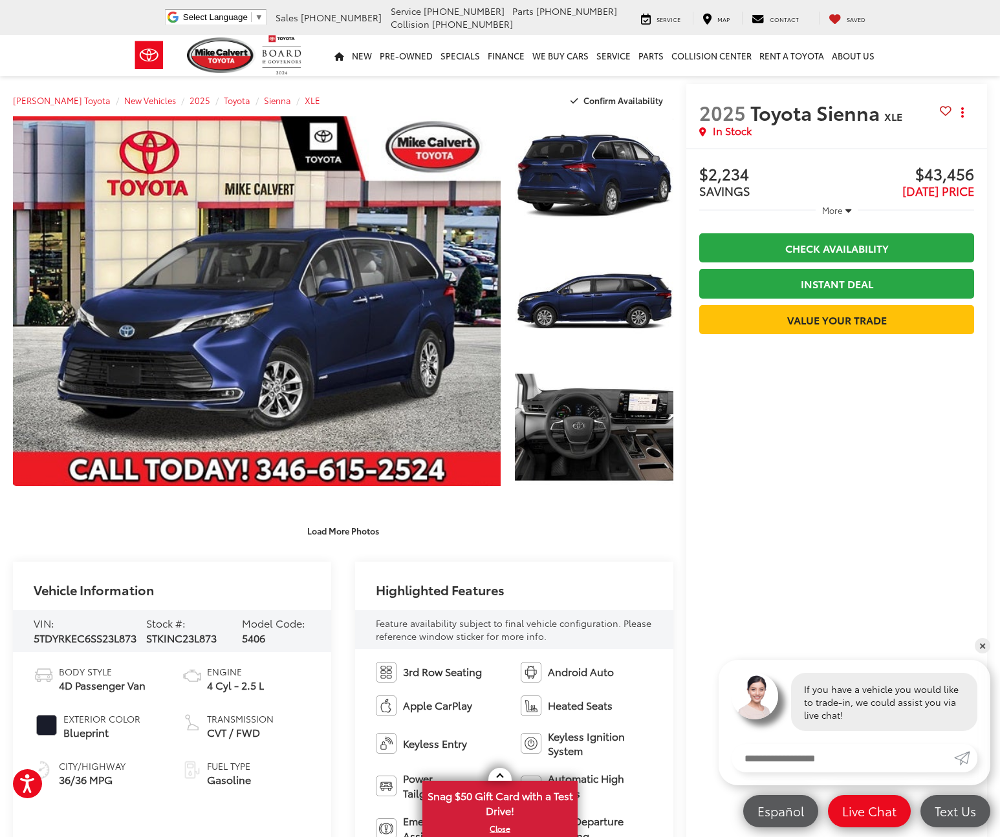
click at [843, 208] on button "More" at bounding box center [836, 210] width 42 height 23
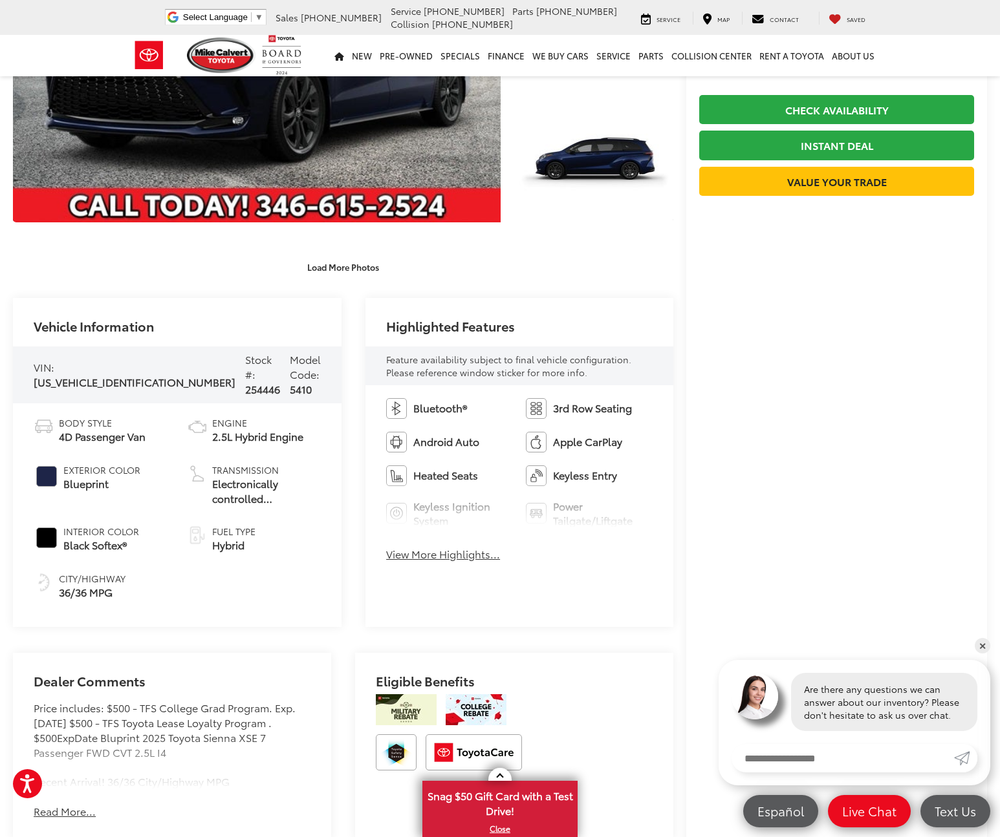
scroll to position [396, 0]
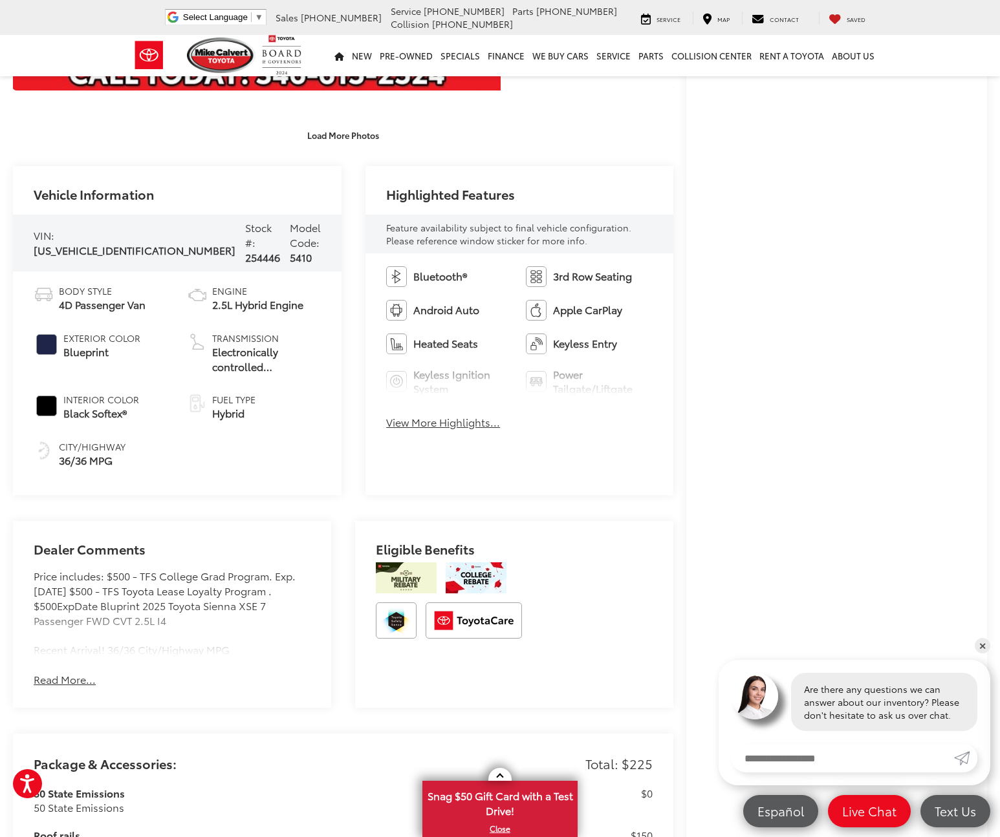
click at [444, 426] on button "View More Highlights..." at bounding box center [443, 422] width 114 height 15
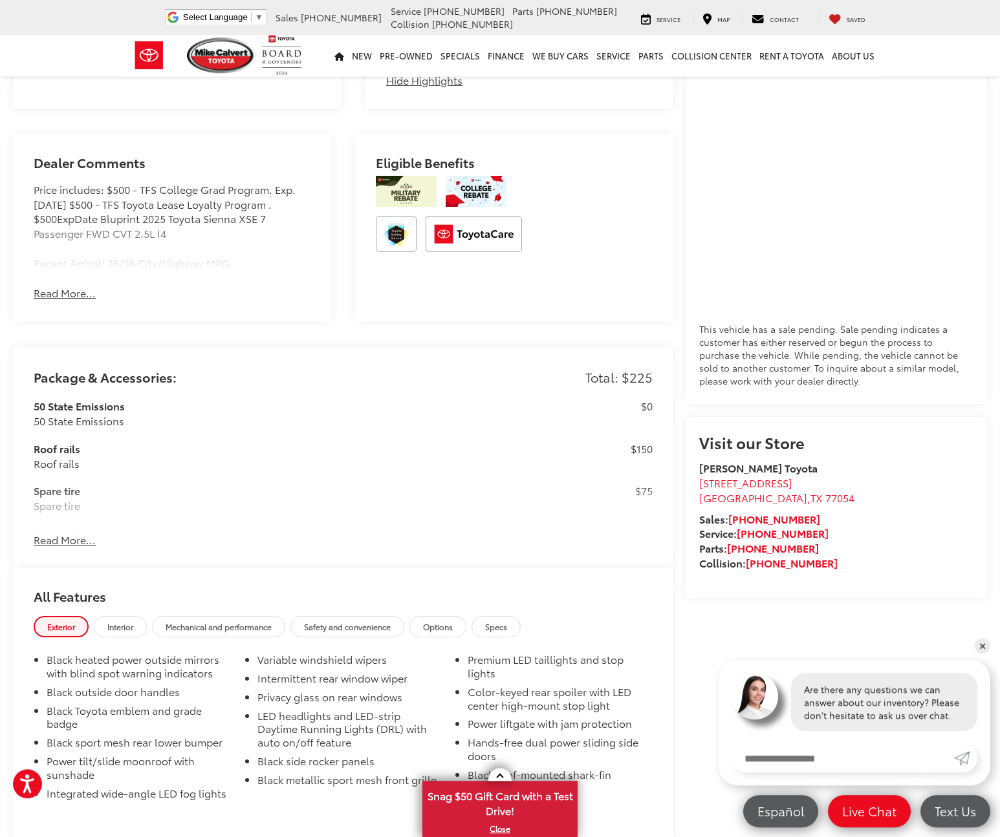
scroll to position [1121, 0]
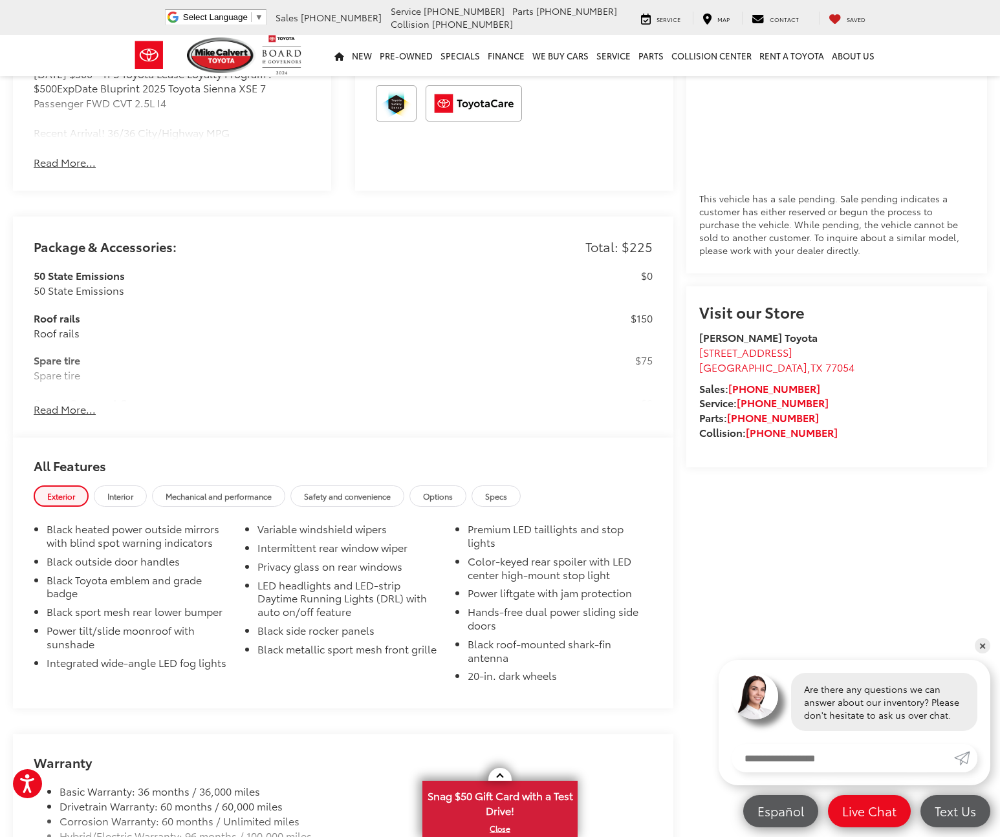
click at [54, 402] on button "Read More..." at bounding box center [65, 409] width 62 height 15
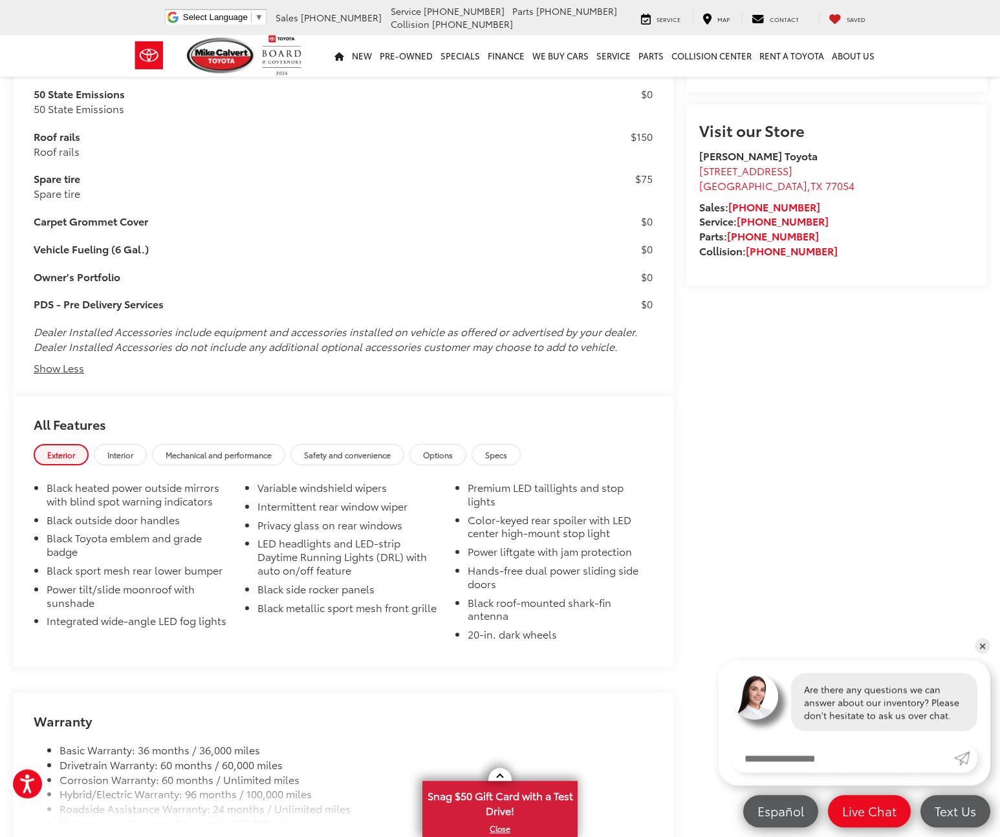
scroll to position [1244, 0]
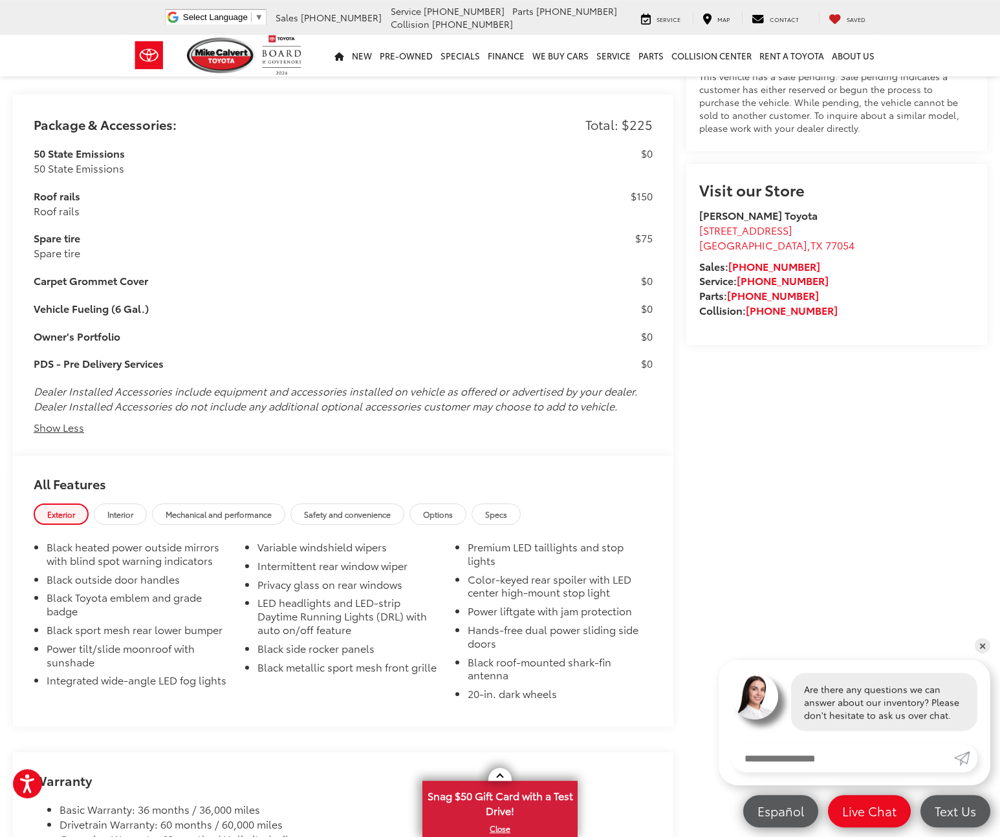
drag, startPoint x: 49, startPoint y: 222, endPoint x: 100, endPoint y: 231, distance: 51.8
click at [99, 231] on h3 "Spare tire" at bounding box center [311, 238] width 554 height 15
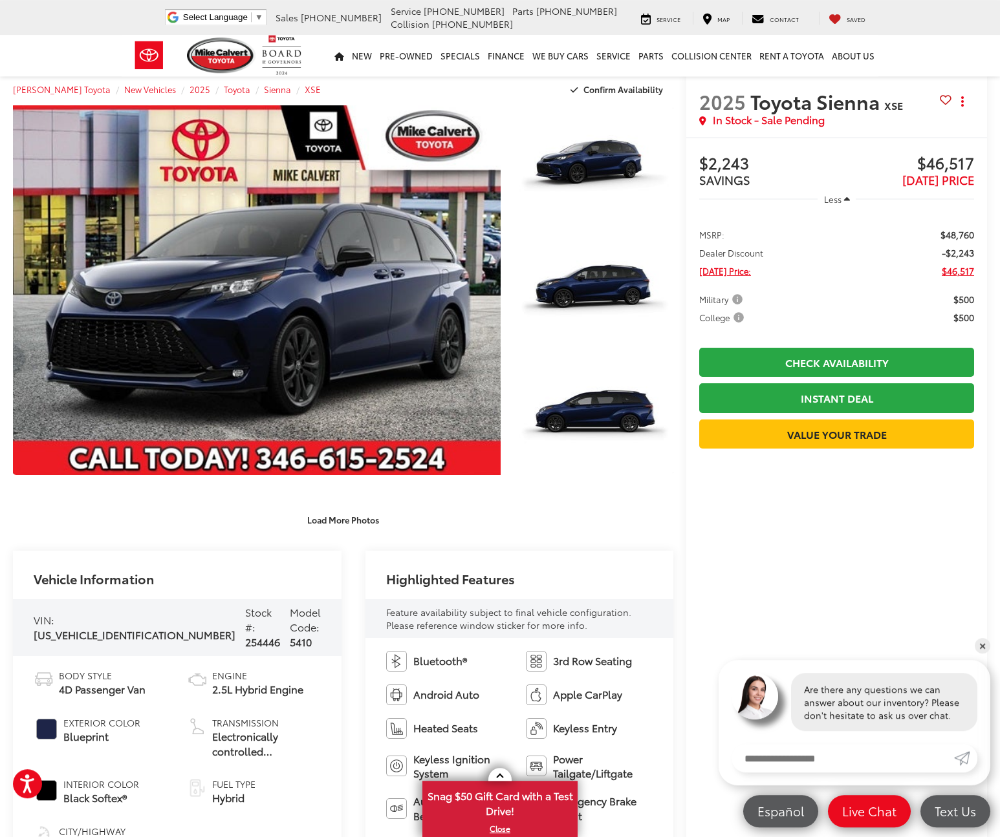
scroll to position [0, 0]
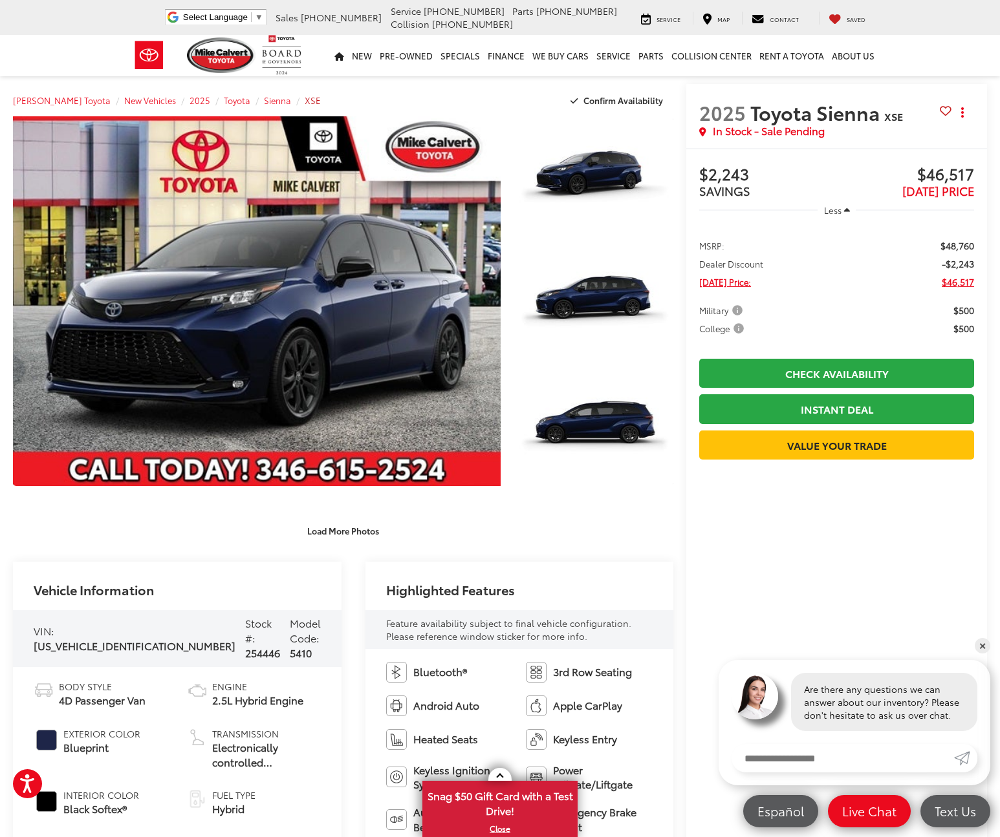
click at [305, 97] on span "XSE" at bounding box center [313, 100] width 16 height 12
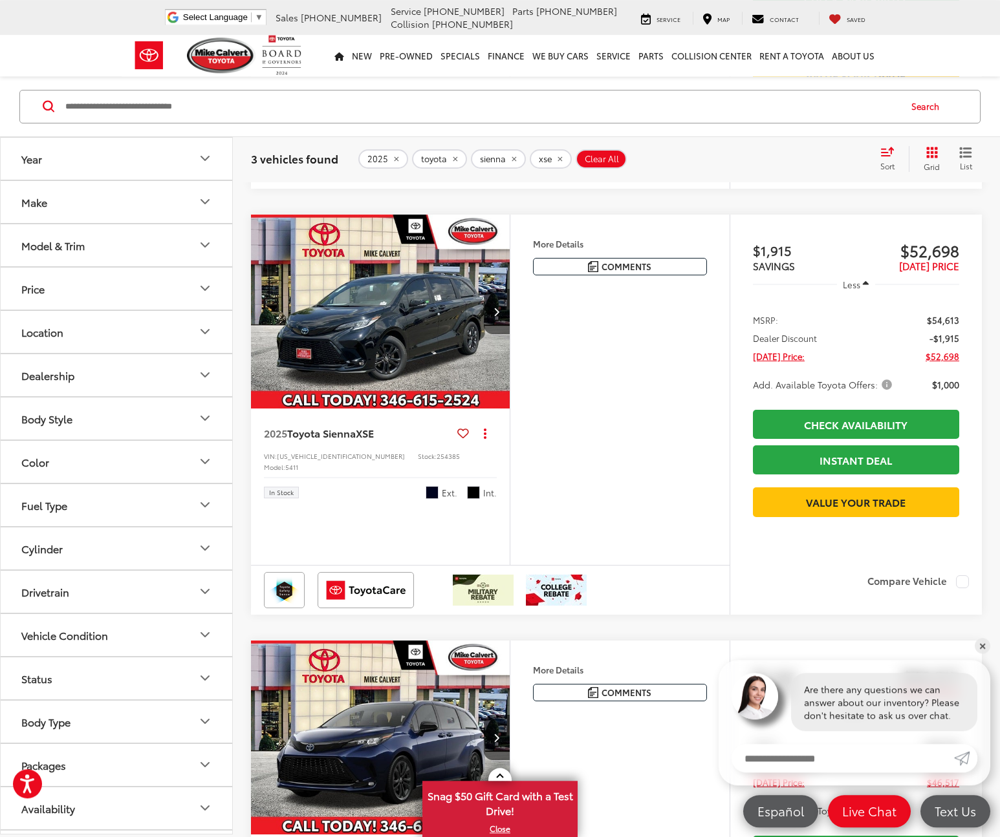
scroll to position [462, 0]
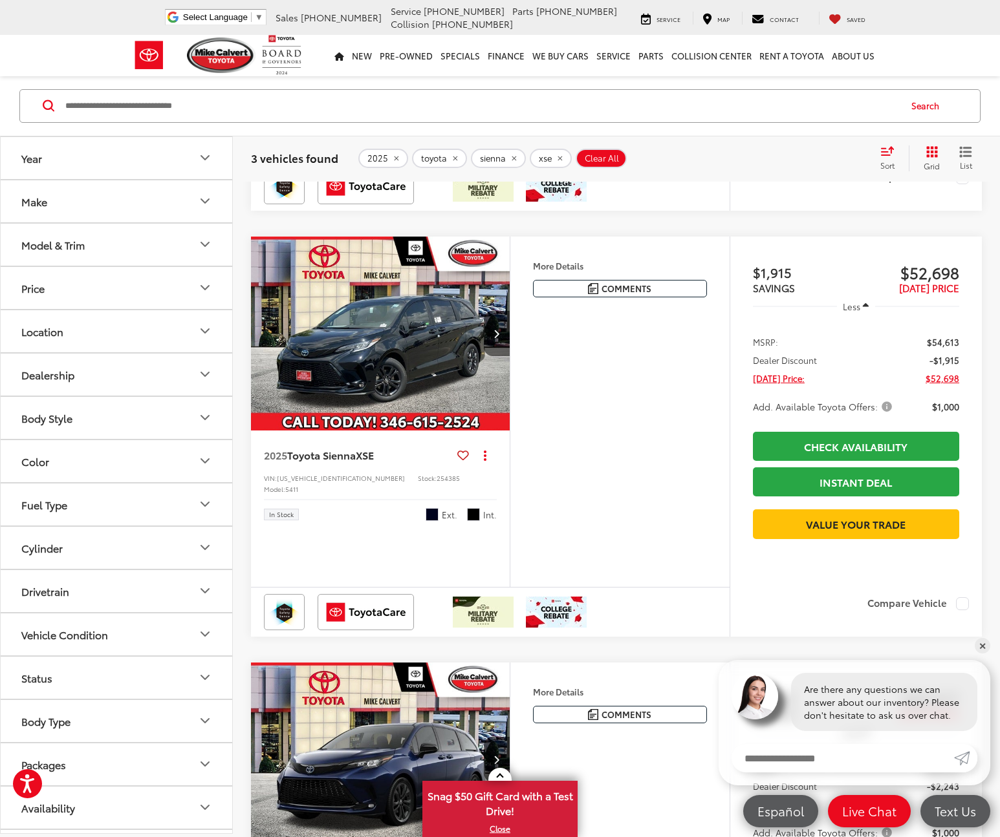
click at [404, 404] on img "2025 Toyota Sienna XSE 0" at bounding box center [380, 334] width 261 height 195
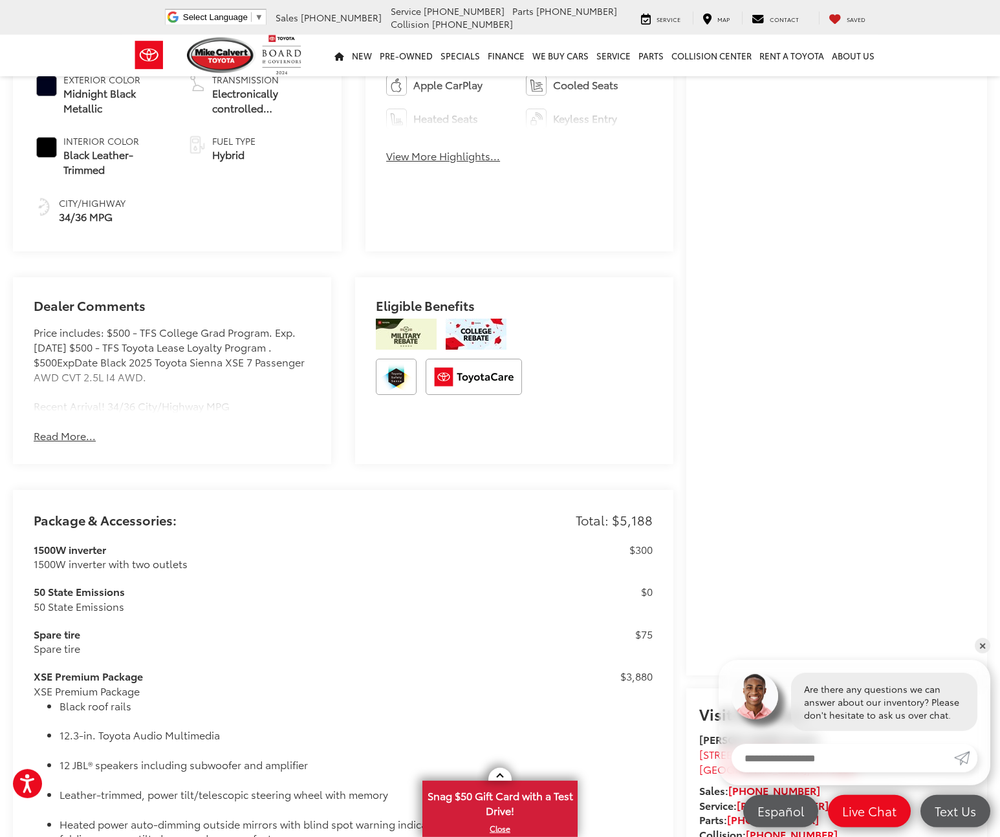
scroll to position [325, 0]
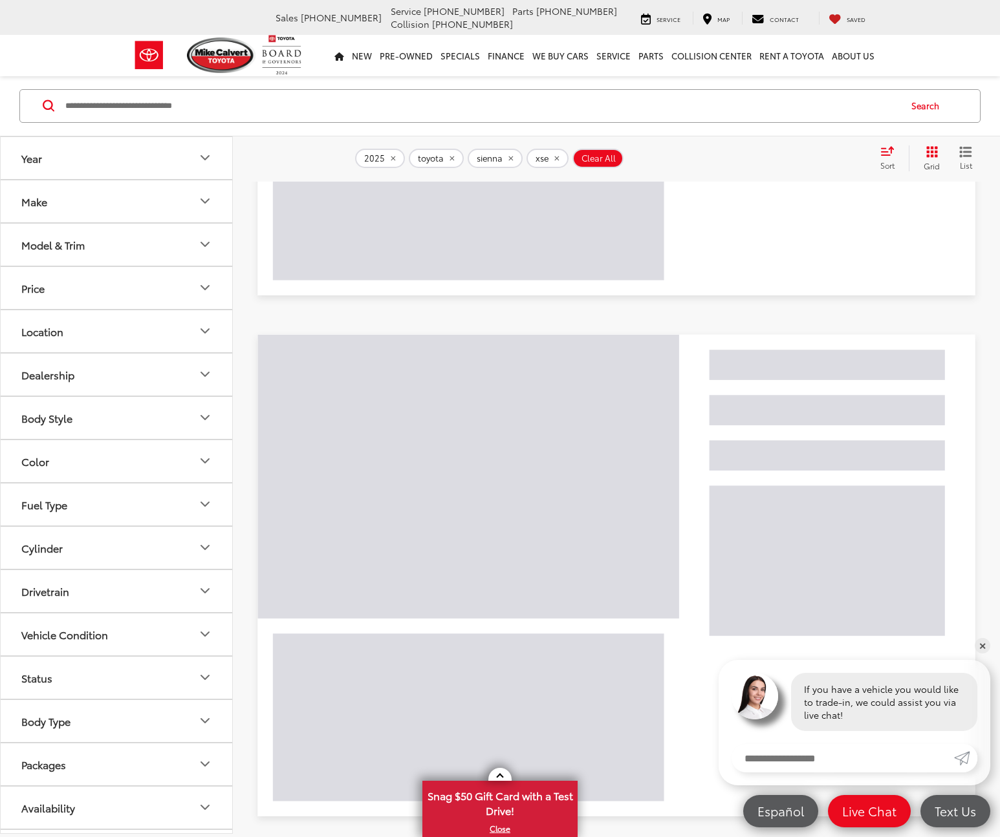
scroll to position [89, 0]
